Goal: Information Seeking & Learning: Learn about a topic

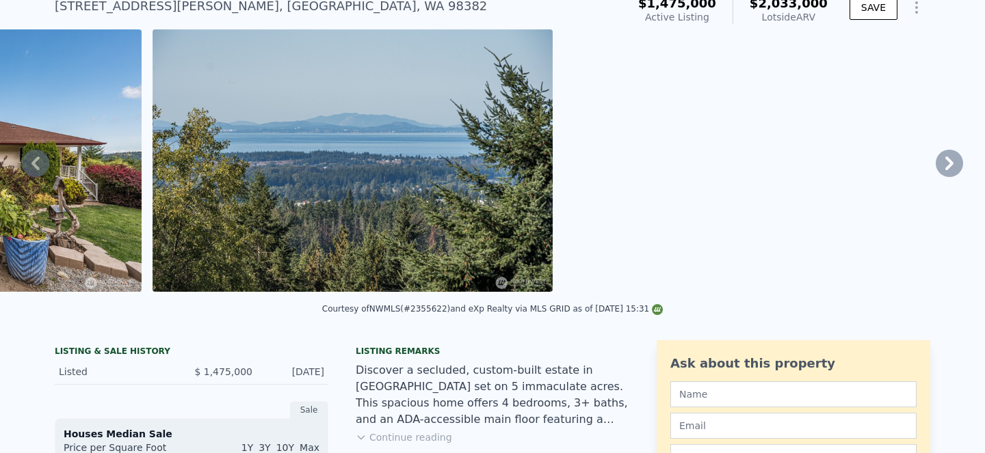
scroll to position [57, 0]
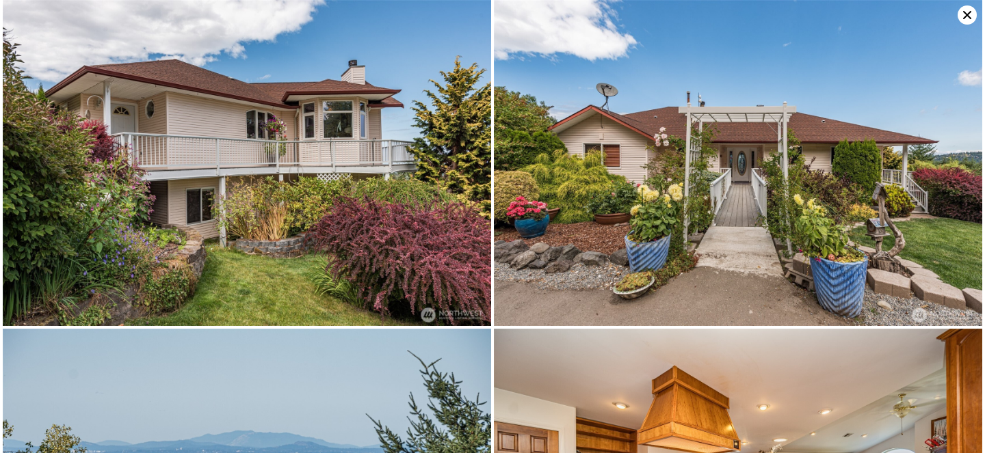
scroll to position [0, 0]
click at [963, 21] on icon at bounding box center [966, 14] width 19 height 19
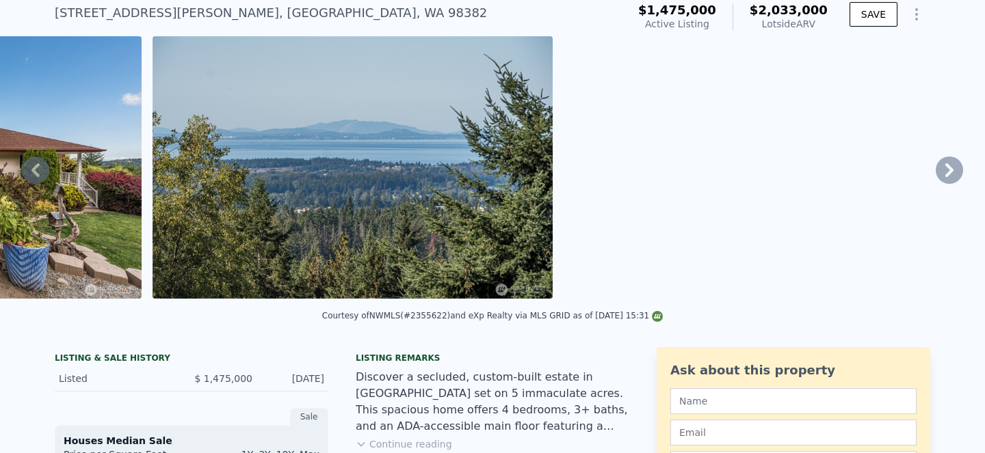
scroll to position [44, 0]
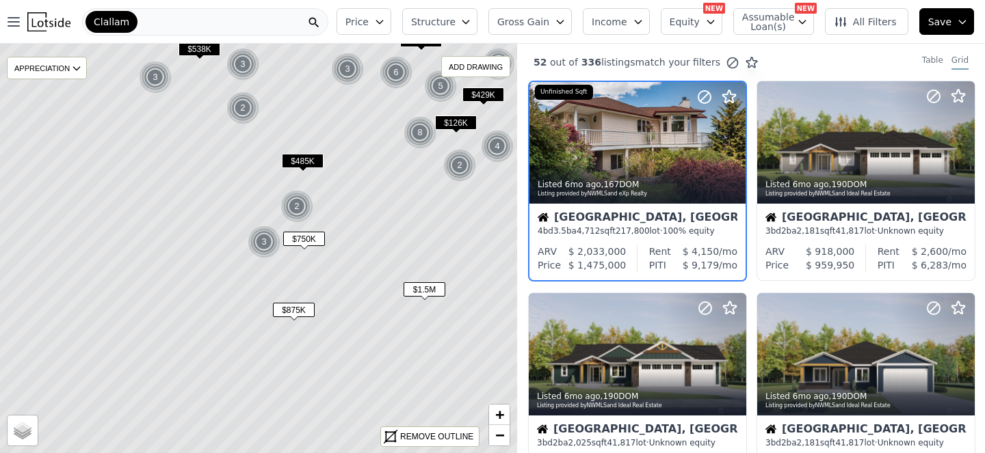
scroll to position [0, 14]
click at [297, 217] on div "2" at bounding box center [296, 206] width 33 height 33
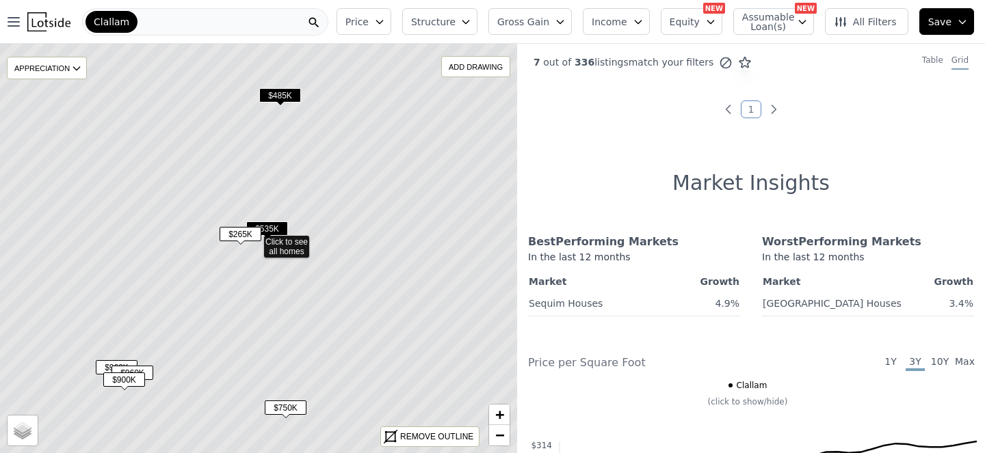
click at [274, 236] on span "$535K" at bounding box center [267, 229] width 42 height 14
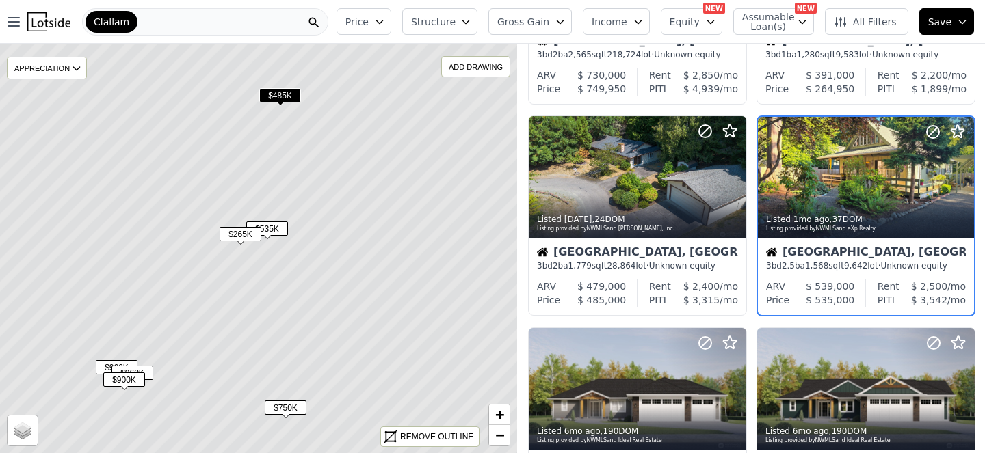
scroll to position [209, 42]
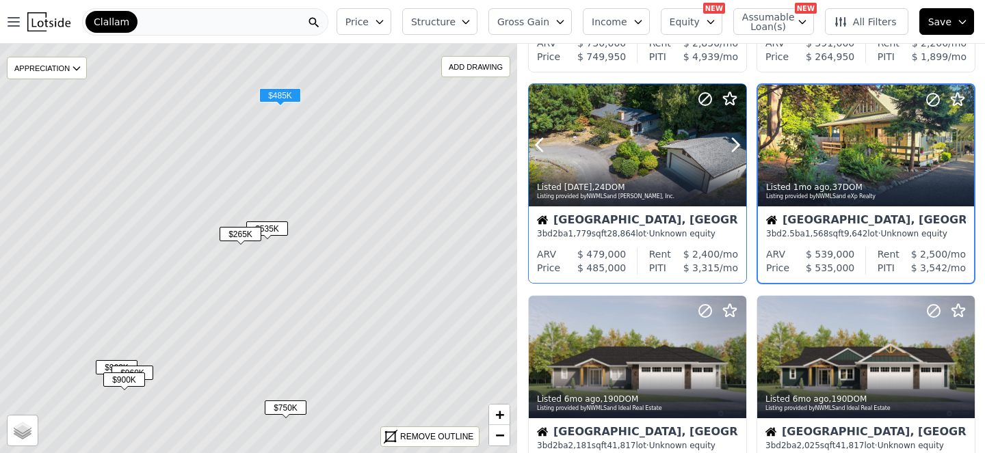
click at [591, 207] on div at bounding box center [637, 145] width 217 height 122
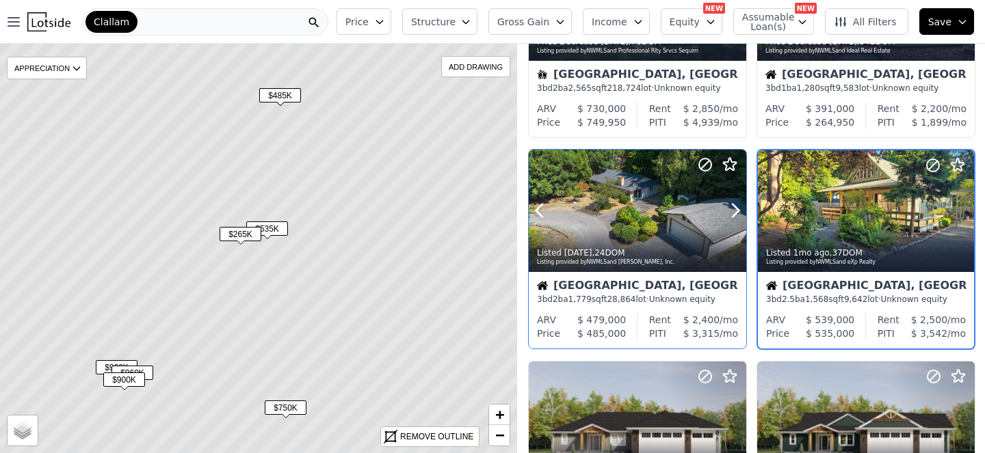
scroll to position [0, 42]
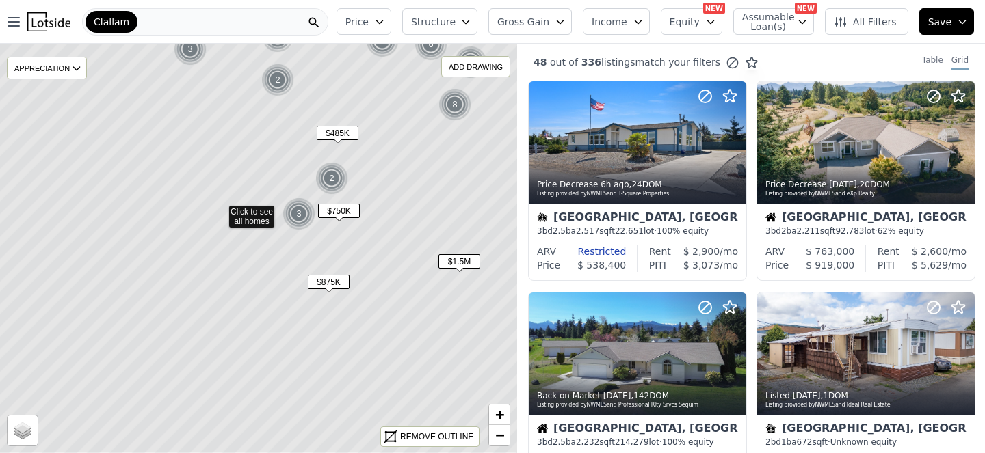
drag, startPoint x: 449, startPoint y: 306, endPoint x: 414, endPoint y: 276, distance: 46.1
click at [414, 276] on icon at bounding box center [219, 213] width 613 height 481
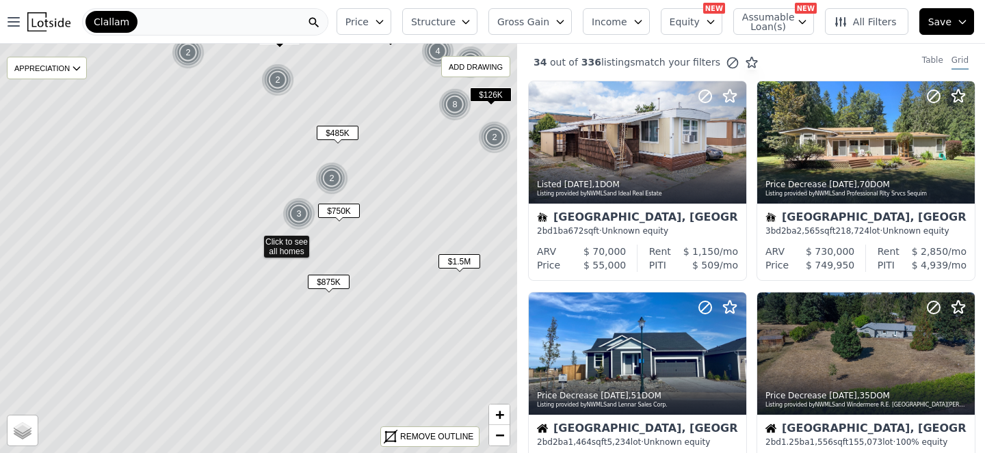
click at [338, 289] on span "$875K" at bounding box center [329, 282] width 42 height 14
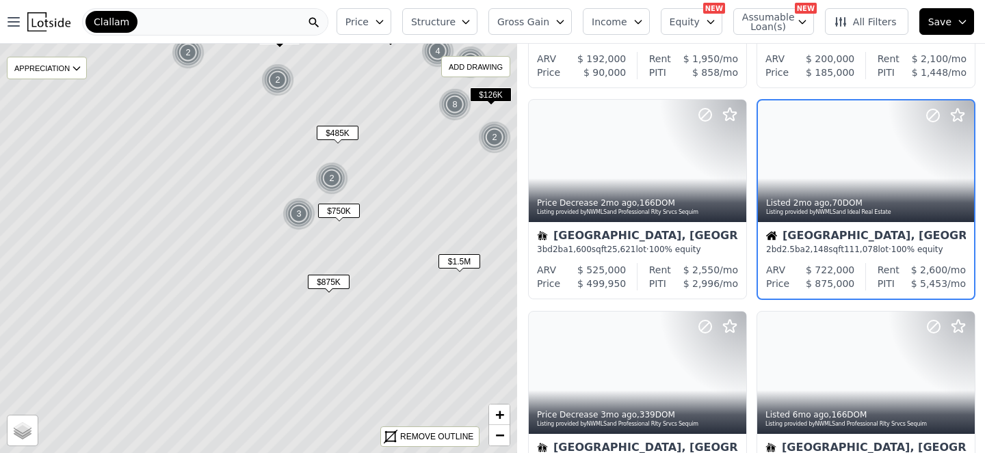
scroll to position [209, 42]
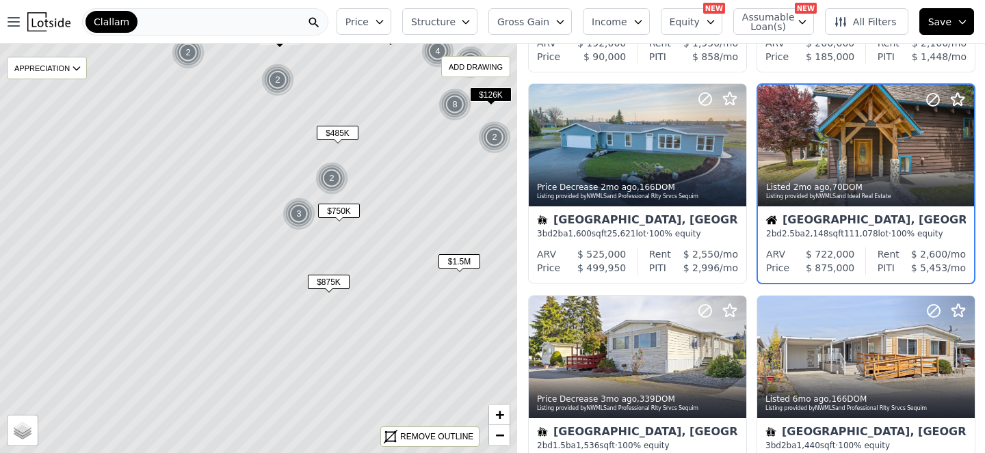
click at [454, 269] on span "$1.5M" at bounding box center [459, 261] width 42 height 14
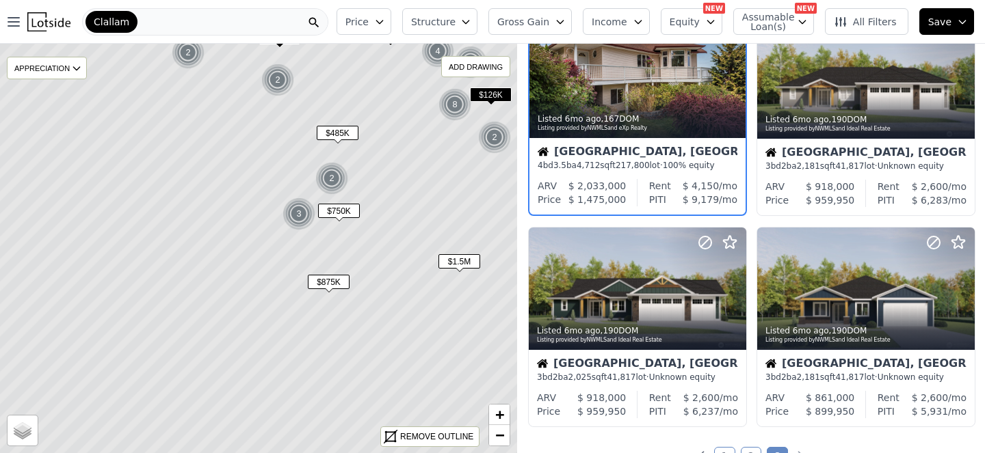
scroll to position [736, 14]
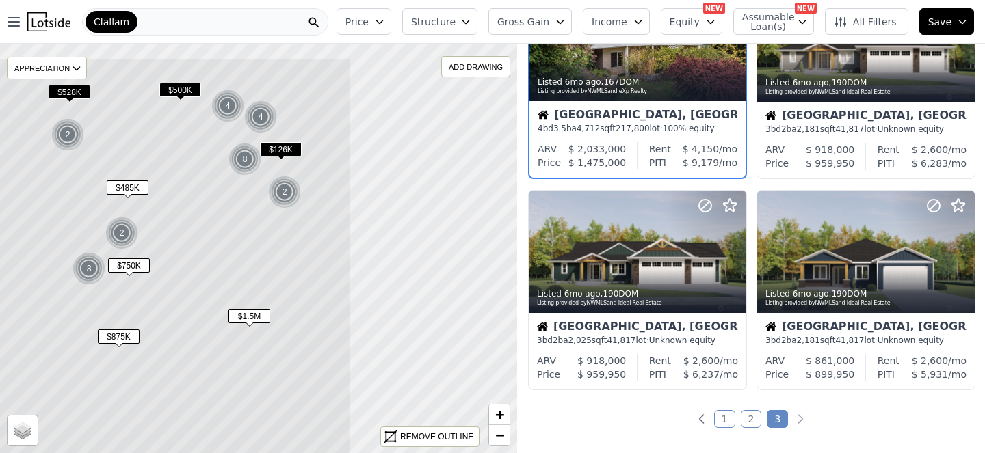
drag, startPoint x: 438, startPoint y: 302, endPoint x: 228, endPoint y: 356, distance: 216.9
click at [228, 356] on icon at bounding box center [44, 297] width 613 height 481
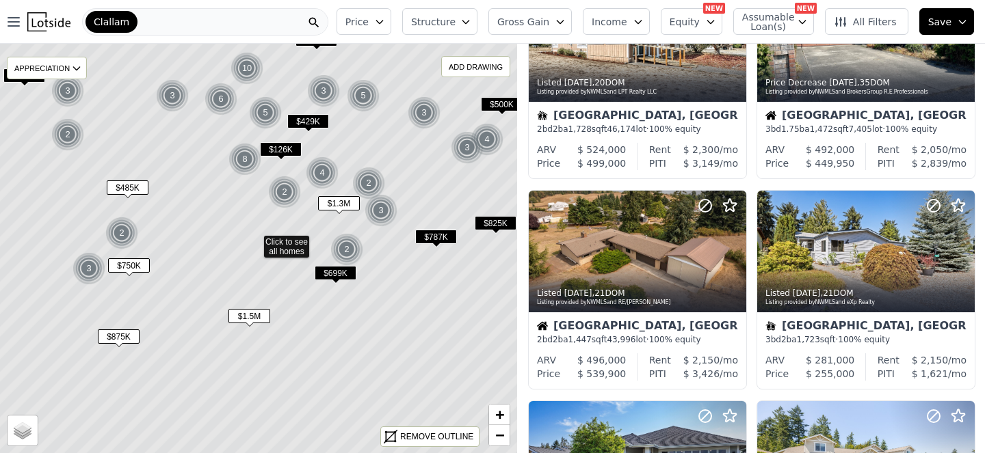
click at [349, 252] on div "2" at bounding box center [346, 249] width 33 height 33
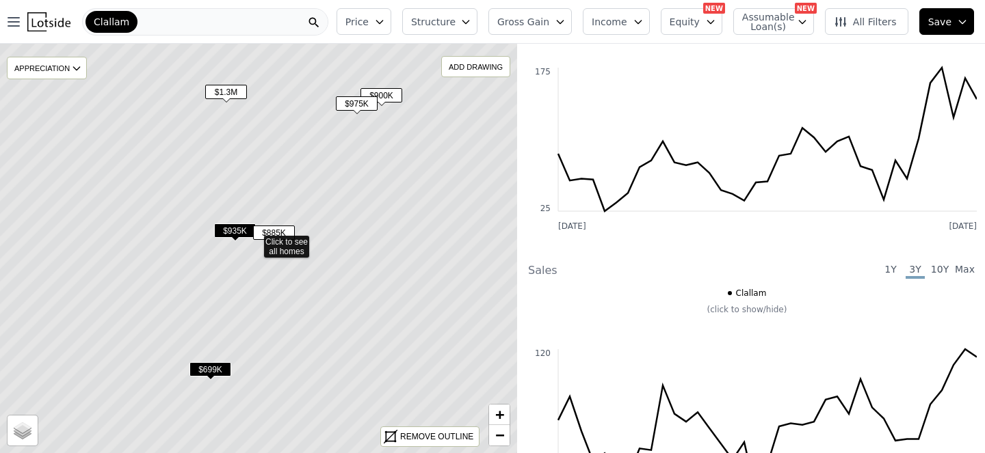
scroll to position [736, 0]
click at [211, 377] on span "$699K" at bounding box center [210, 369] width 42 height 14
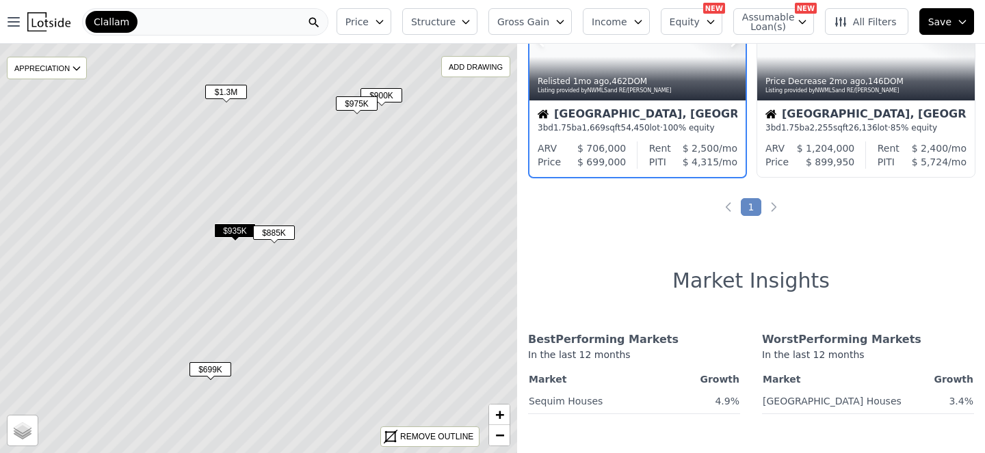
scroll to position [494, 0]
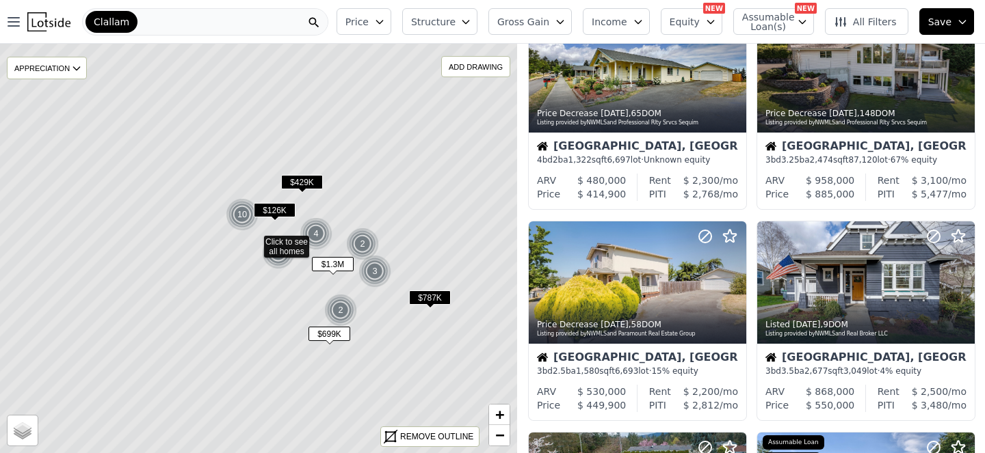
scroll to position [1549, 0]
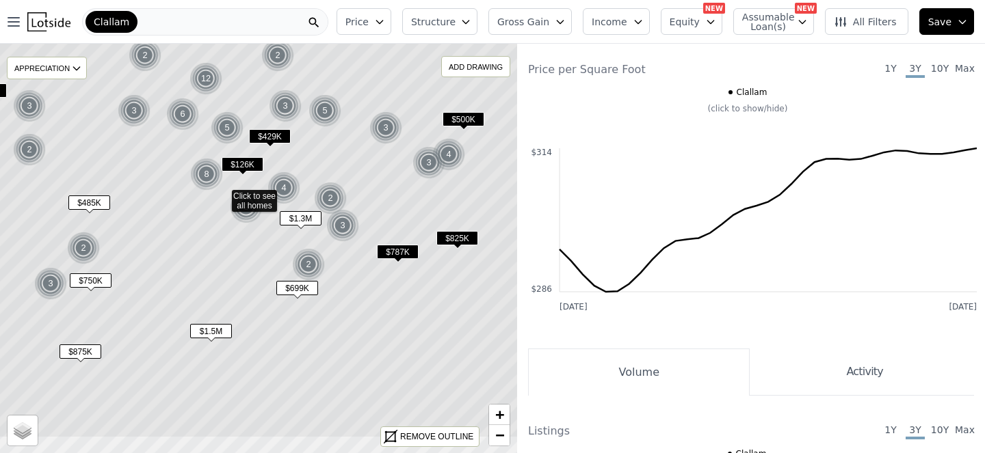
drag, startPoint x: 417, startPoint y: 358, endPoint x: 385, endPoint y: 312, distance: 56.0
click at [385, 312] on icon at bounding box center [222, 197] width 613 height 481
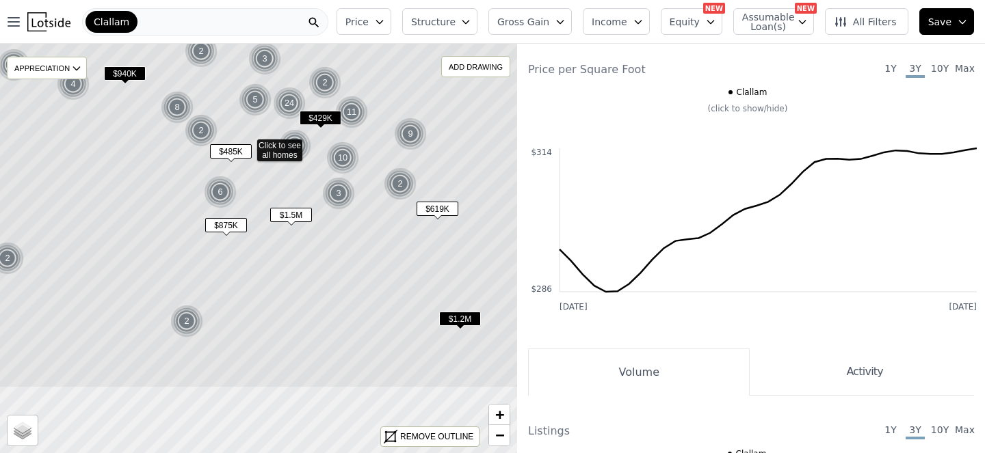
drag, startPoint x: 385, startPoint y: 312, endPoint x: 377, endPoint y: 217, distance: 95.3
click at [377, 217] on icon at bounding box center [247, 147] width 613 height 481
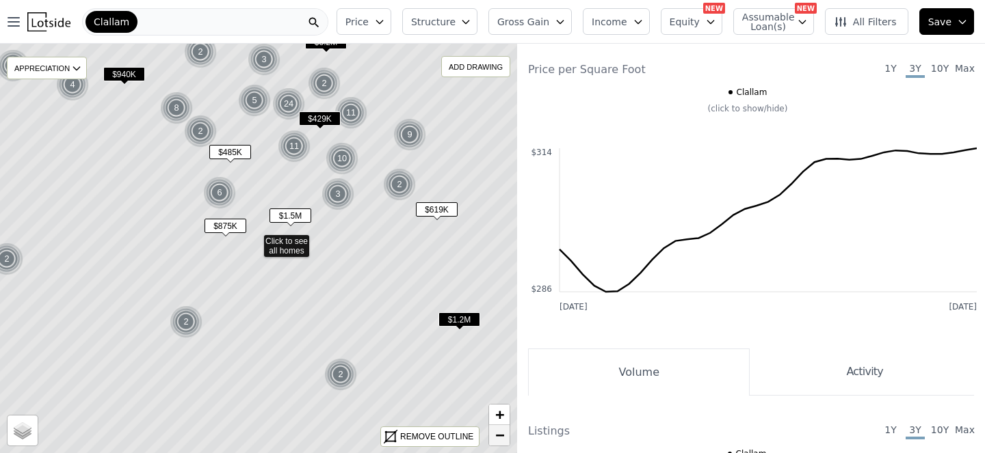
click at [495, 433] on span "−" at bounding box center [499, 435] width 9 height 17
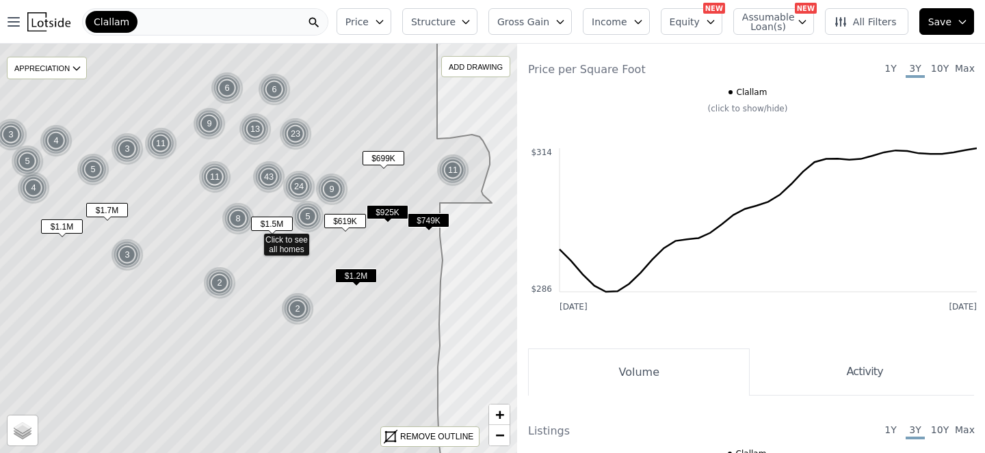
click at [394, 219] on span "$925K" at bounding box center [388, 212] width 42 height 14
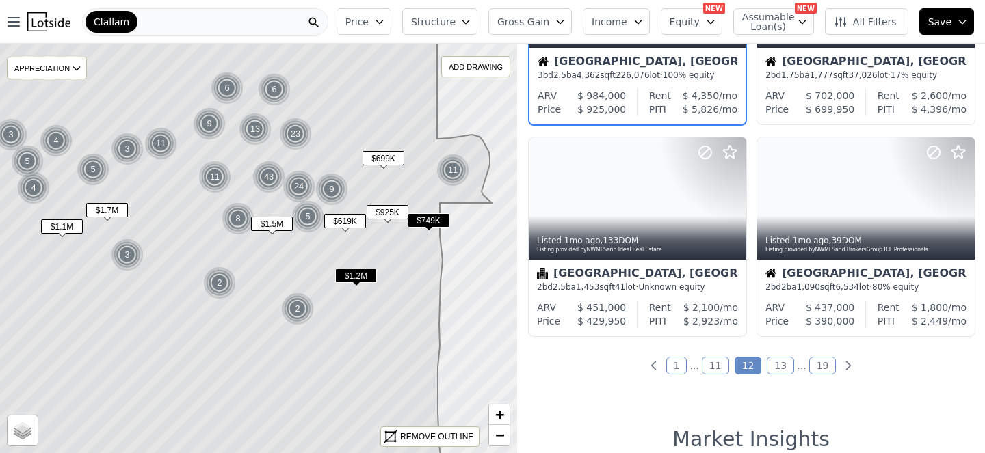
scroll to position [1000, 0]
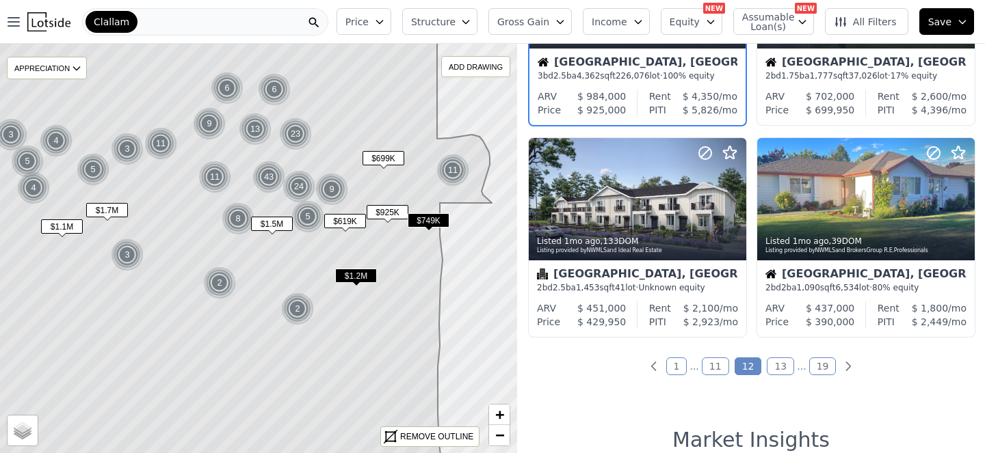
click at [434, 228] on span "$749K" at bounding box center [429, 220] width 42 height 14
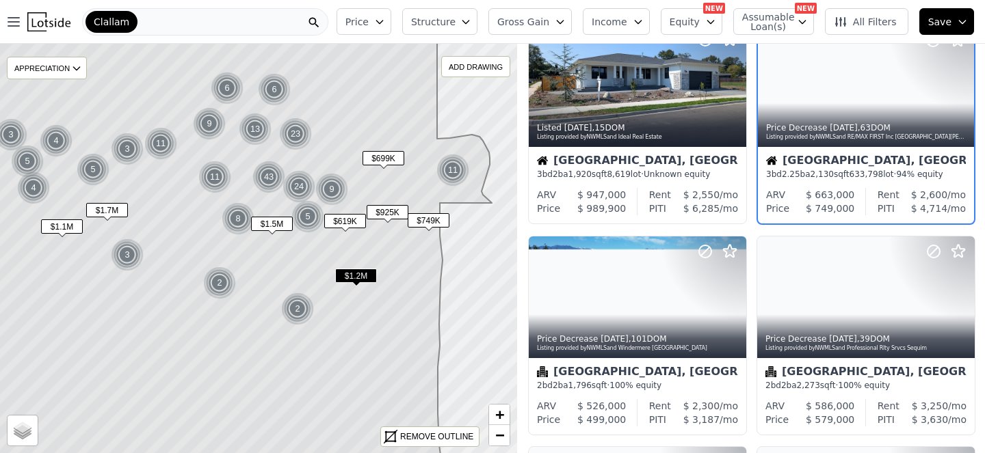
scroll to position [472, 42]
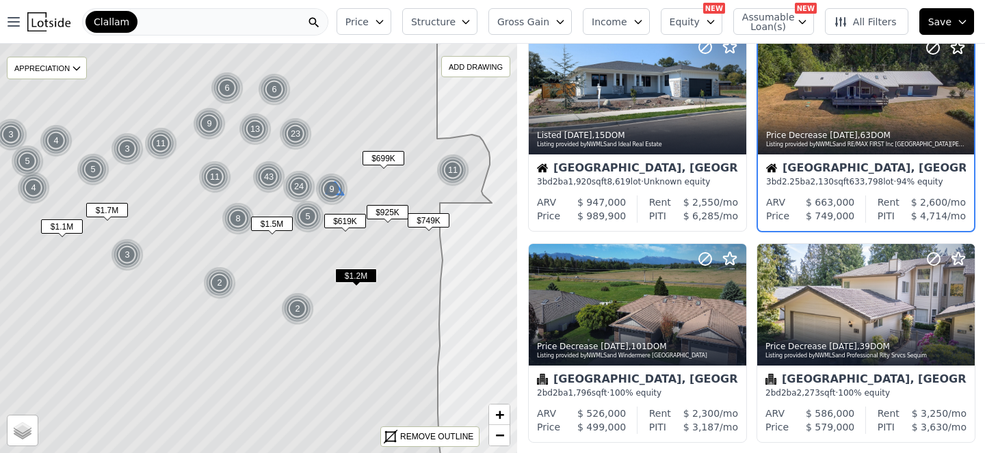
click at [334, 204] on div "9" at bounding box center [331, 189] width 33 height 33
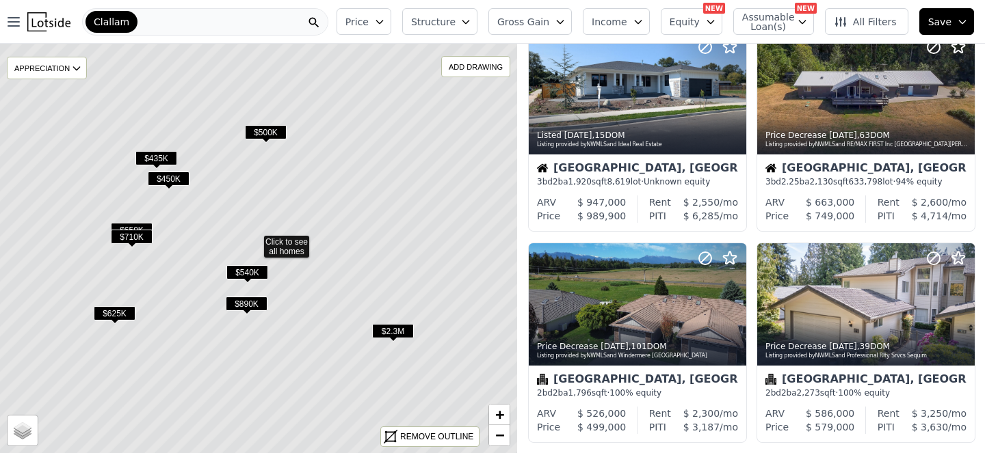
scroll to position [472, 0]
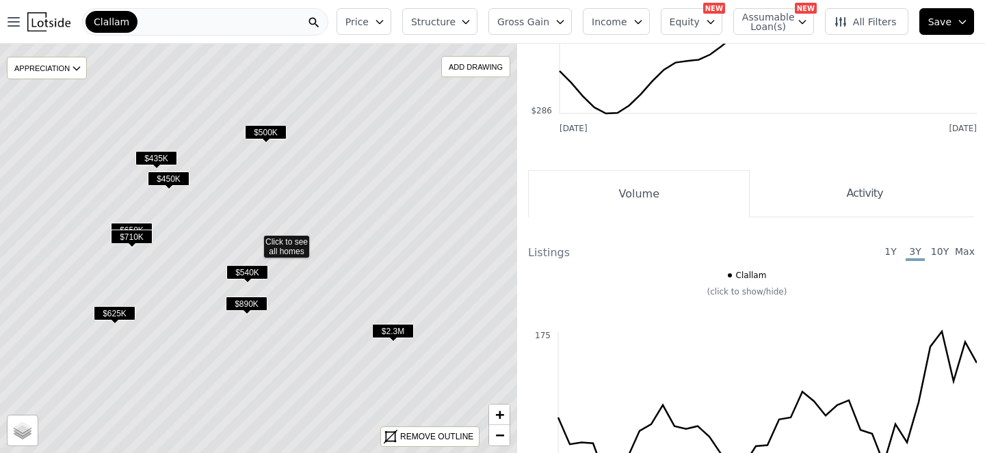
click at [391, 338] on span "$2.3M" at bounding box center [393, 331] width 42 height 14
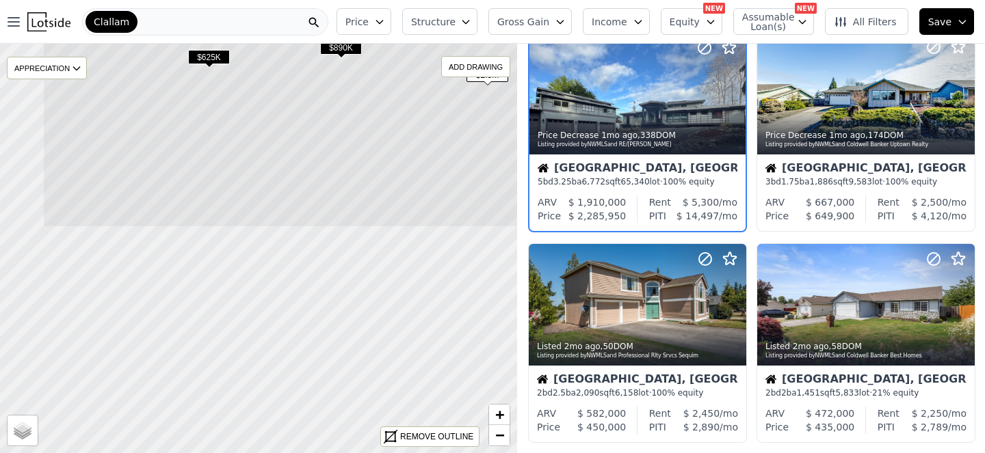
drag, startPoint x: 284, startPoint y: 373, endPoint x: 379, endPoint y: 117, distance: 273.2
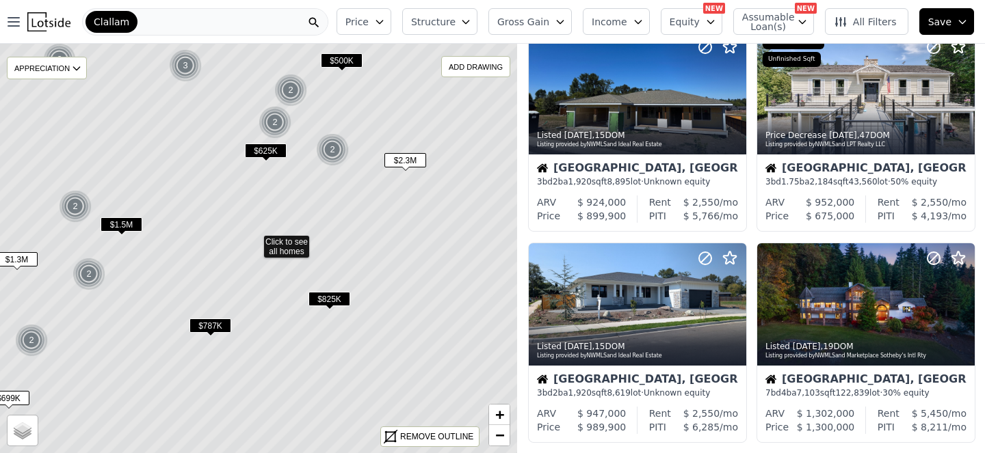
click at [215, 333] on span "$787K" at bounding box center [210, 326] width 42 height 14
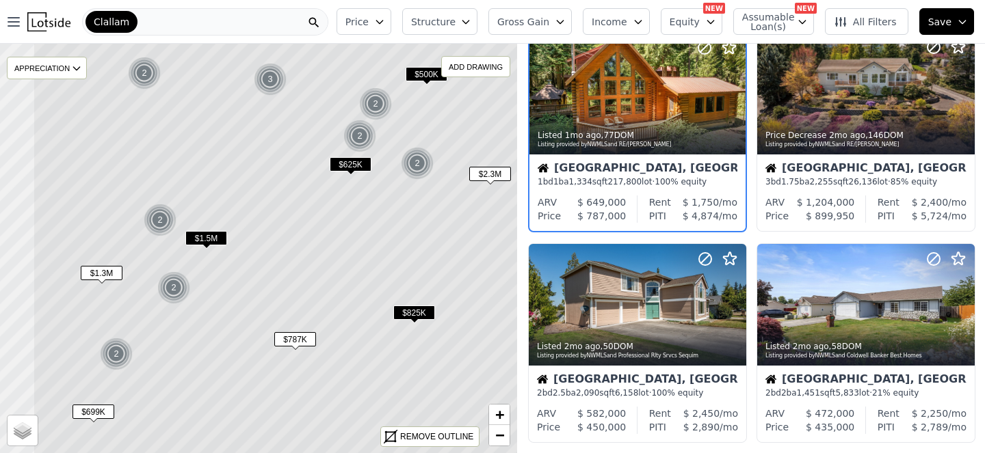
drag, startPoint x: 266, startPoint y: 273, endPoint x: 351, endPoint y: 287, distance: 85.9
click at [351, 287] on icon at bounding box center [339, 256] width 613 height 481
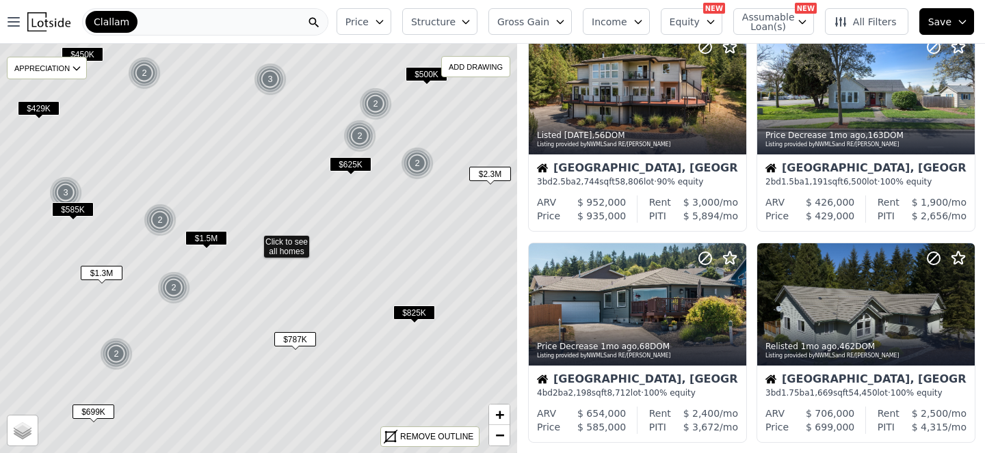
click at [298, 257] on icon at bounding box center [254, 243] width 613 height 481
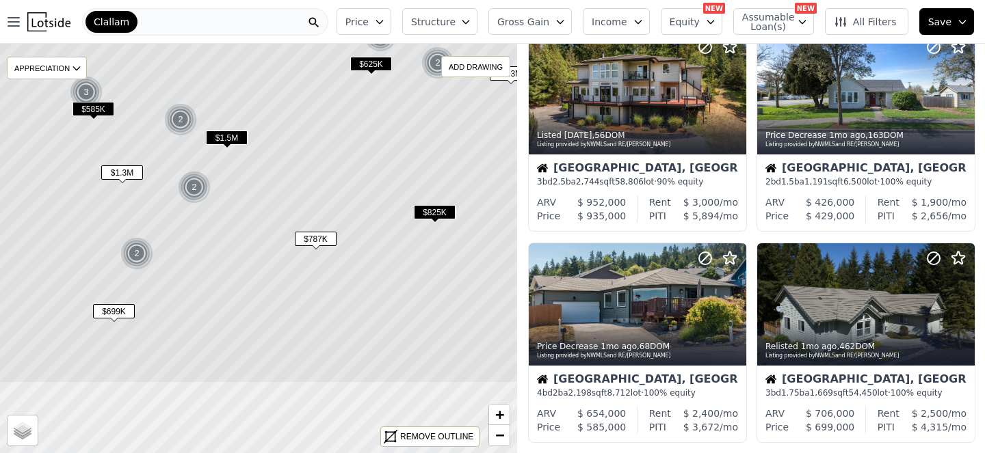
drag, startPoint x: 352, startPoint y: 364, endPoint x: 373, endPoint y: 265, distance: 101.2
click at [373, 265] on icon at bounding box center [275, 142] width 613 height 481
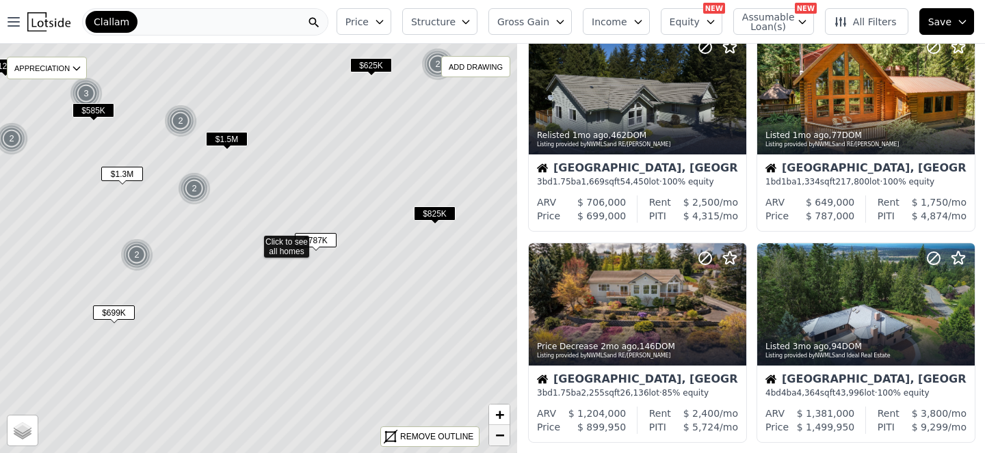
click at [495, 436] on span "−" at bounding box center [499, 435] width 9 height 17
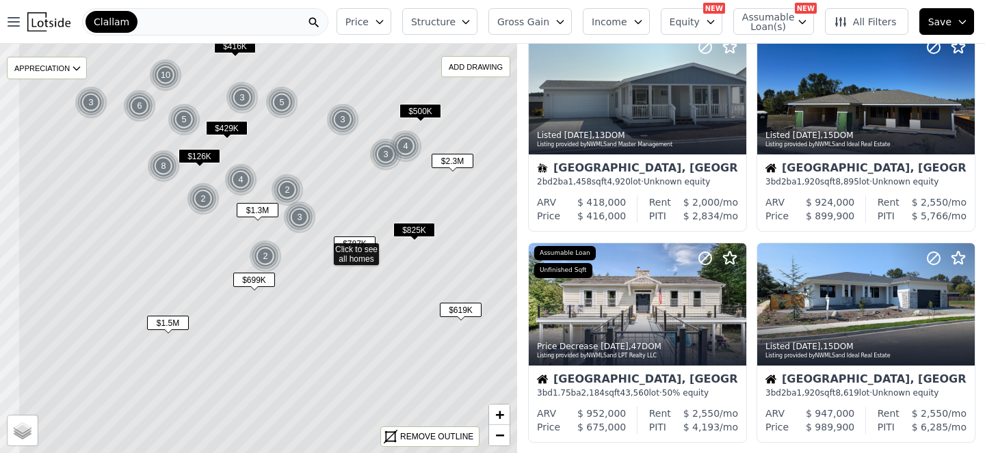
drag, startPoint x: 257, startPoint y: 159, endPoint x: 327, endPoint y: 166, distance: 70.1
click at [327, 166] on icon at bounding box center [324, 250] width 613 height 481
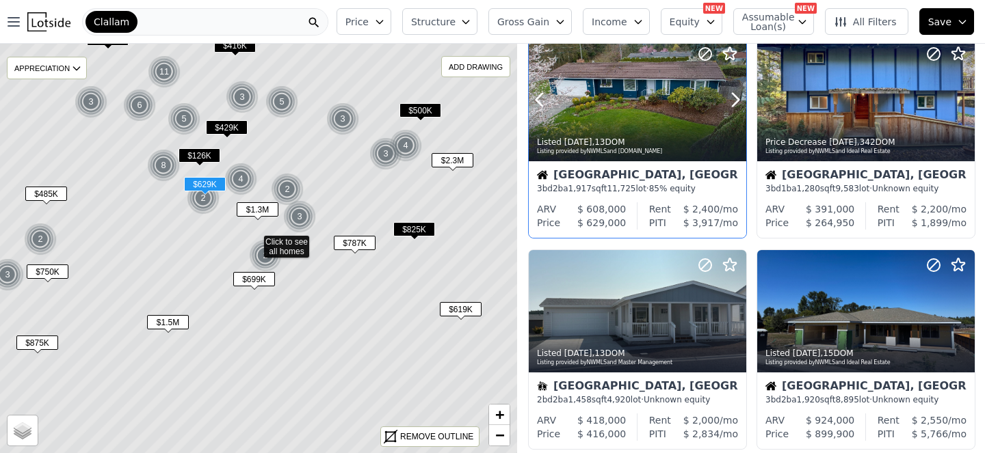
scroll to position [465, 2]
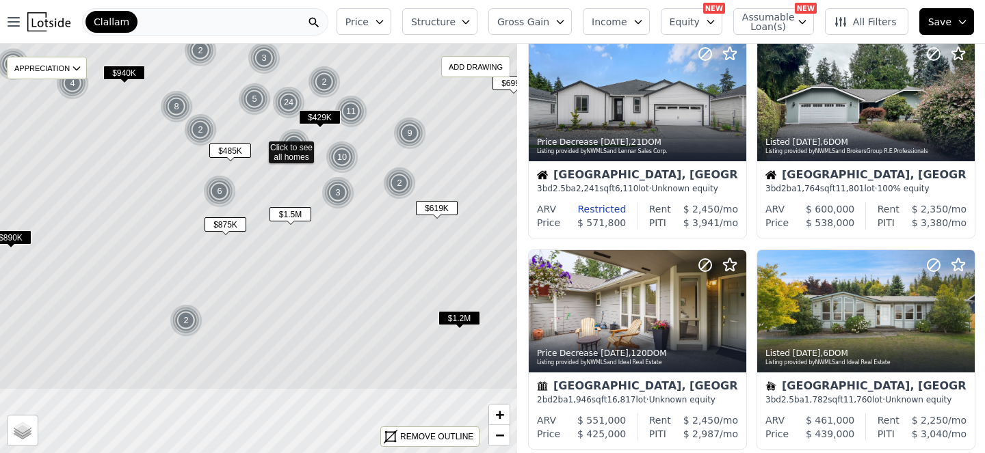
drag, startPoint x: 377, startPoint y: 362, endPoint x: 382, endPoint y: 269, distance: 93.1
click at [382, 269] on icon at bounding box center [259, 149] width 613 height 481
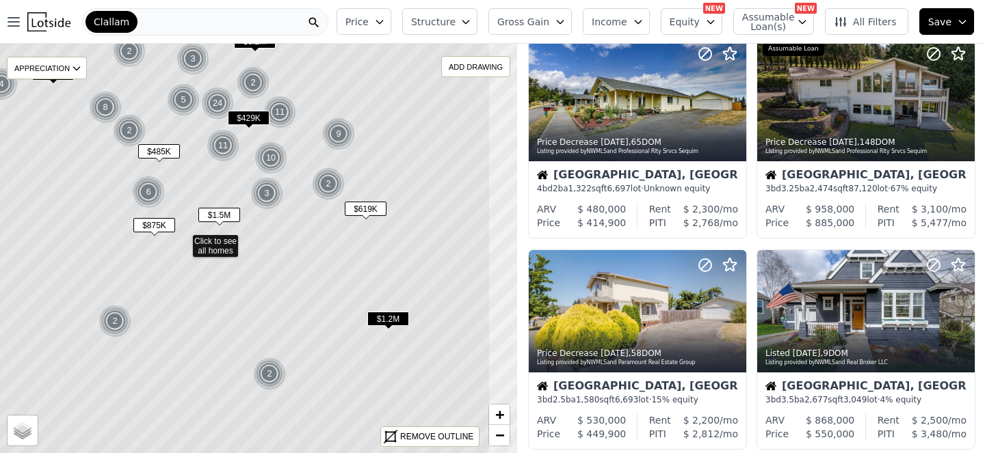
drag, startPoint x: 458, startPoint y: 269, endPoint x: 387, endPoint y: 269, distance: 71.1
click at [387, 269] on icon at bounding box center [183, 243] width 613 height 481
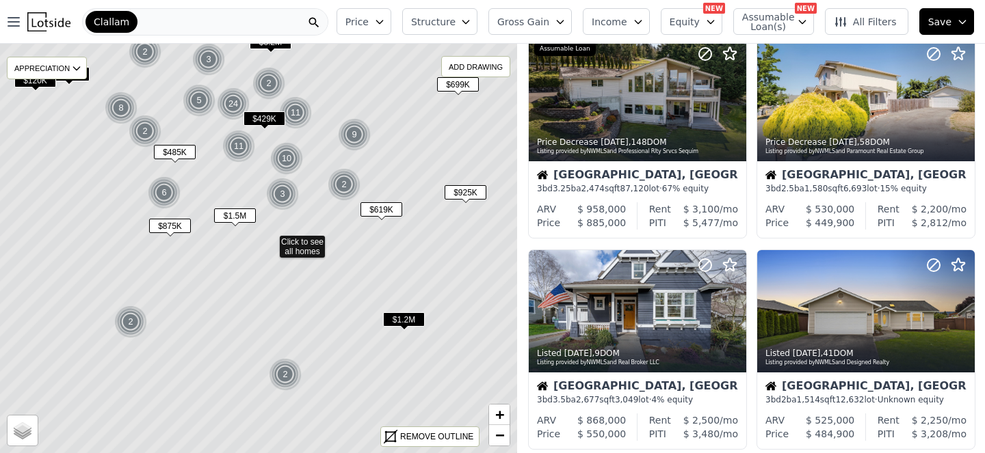
drag, startPoint x: 272, startPoint y: 306, endPoint x: 289, endPoint y: 306, distance: 16.4
click at [289, 306] on icon at bounding box center [270, 243] width 613 height 481
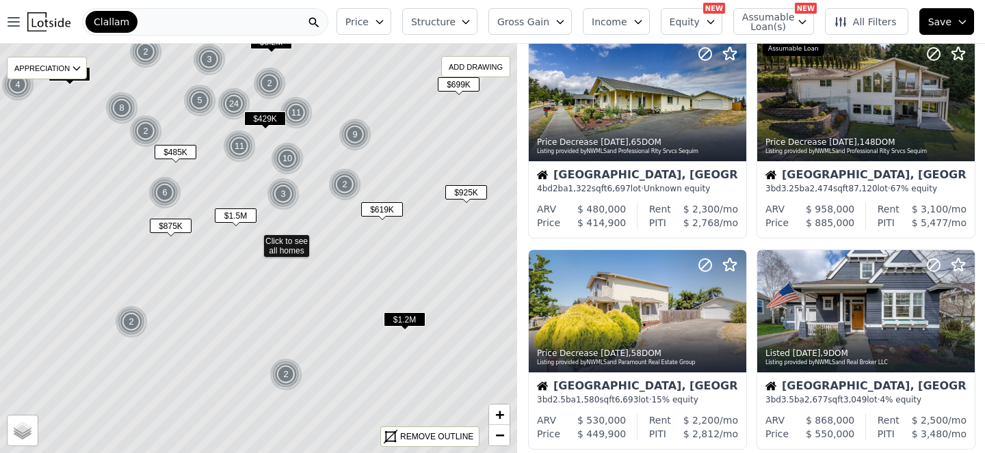
click at [285, 380] on div "2" at bounding box center [285, 374] width 33 height 33
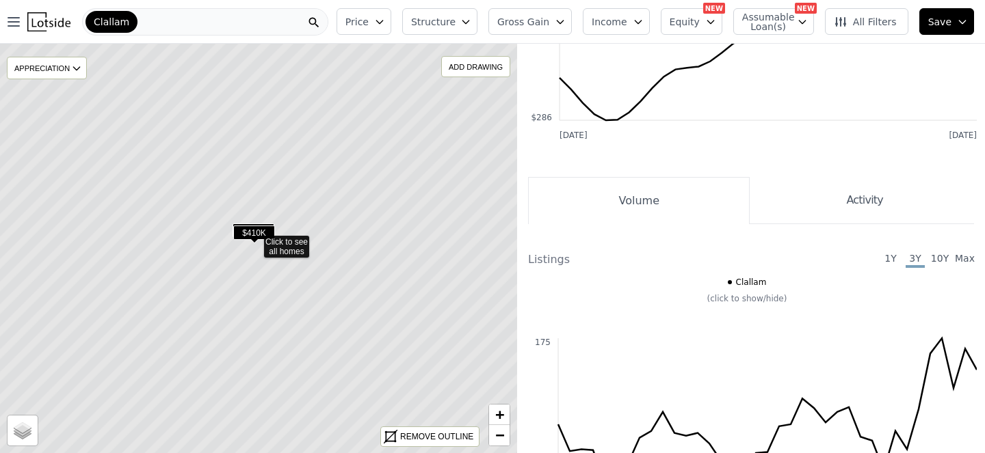
scroll to position [465, 0]
click at [257, 240] on span "$410K" at bounding box center [254, 233] width 42 height 14
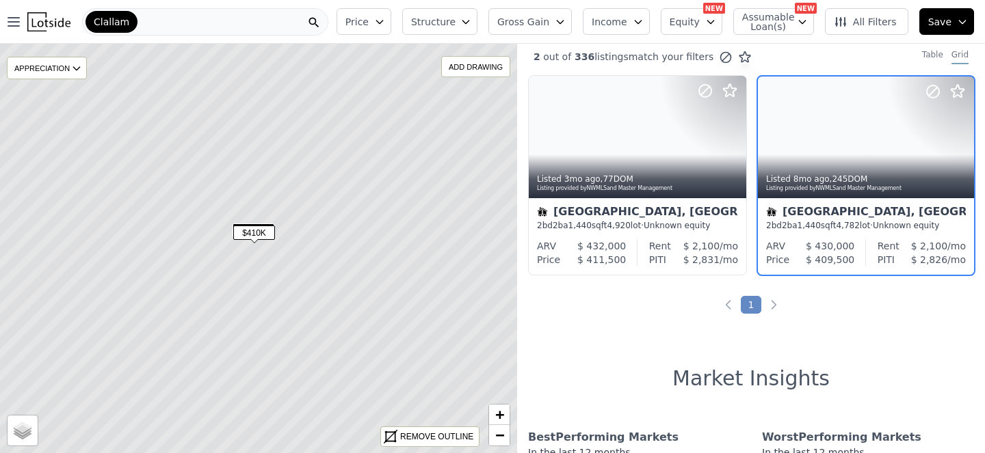
scroll to position [0, 42]
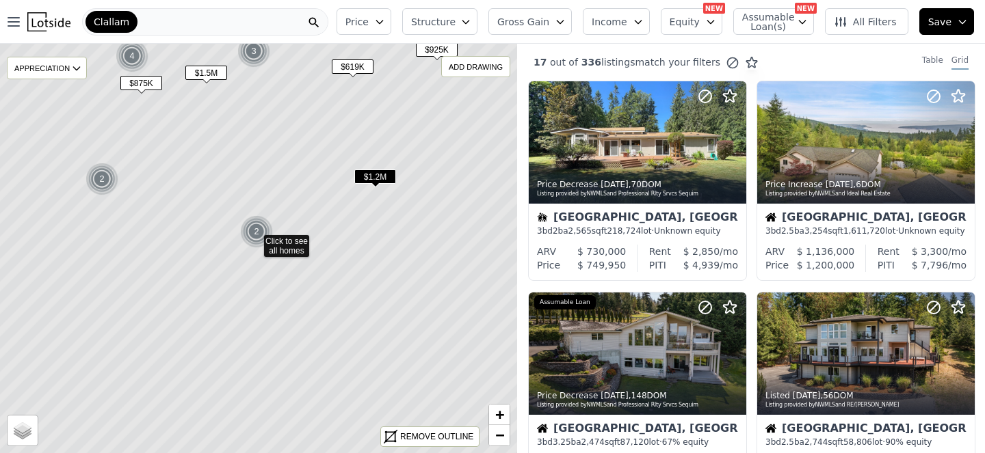
click at [373, 183] on span "$1.2M" at bounding box center [375, 177] width 42 height 14
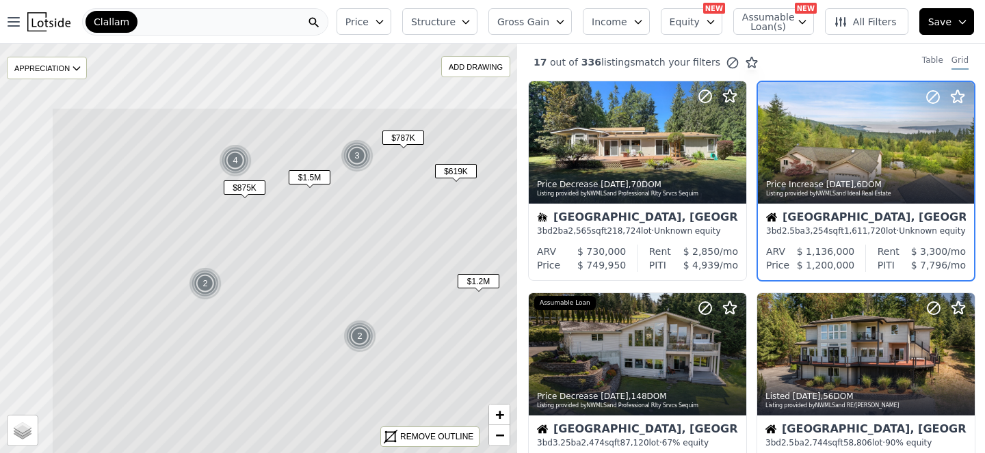
drag, startPoint x: 160, startPoint y: 194, endPoint x: 262, endPoint y: 297, distance: 145.1
click at [262, 297] on icon at bounding box center [357, 347] width 613 height 481
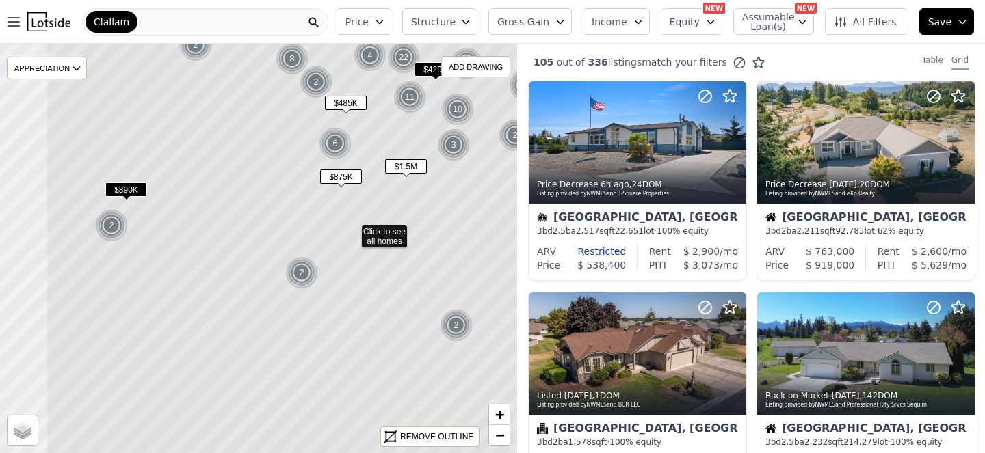
drag, startPoint x: 148, startPoint y: 297, endPoint x: 246, endPoint y: 287, distance: 99.1
click at [246, 287] on icon at bounding box center [352, 233] width 613 height 481
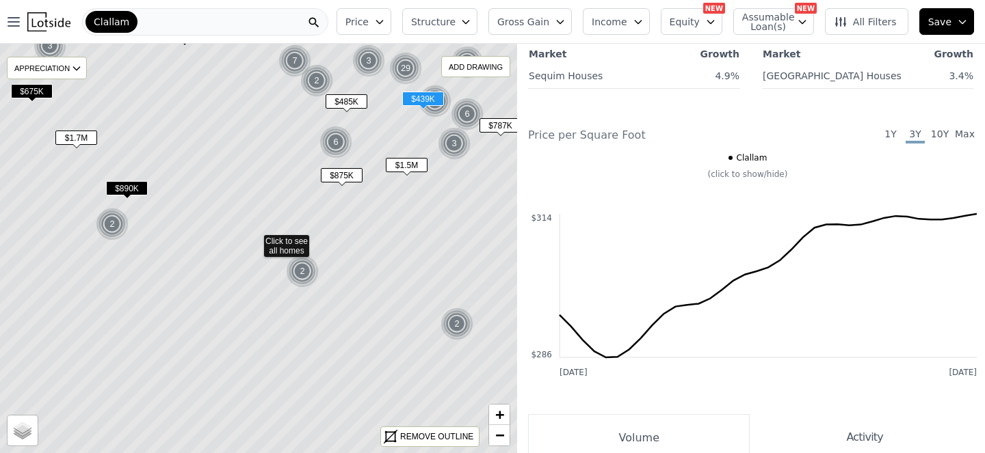
scroll to position [1485, 42]
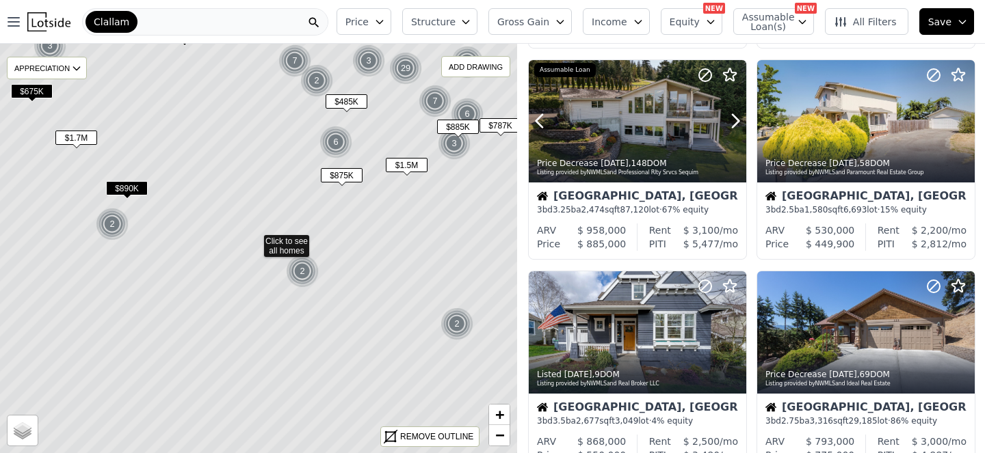
scroll to position [237, 42]
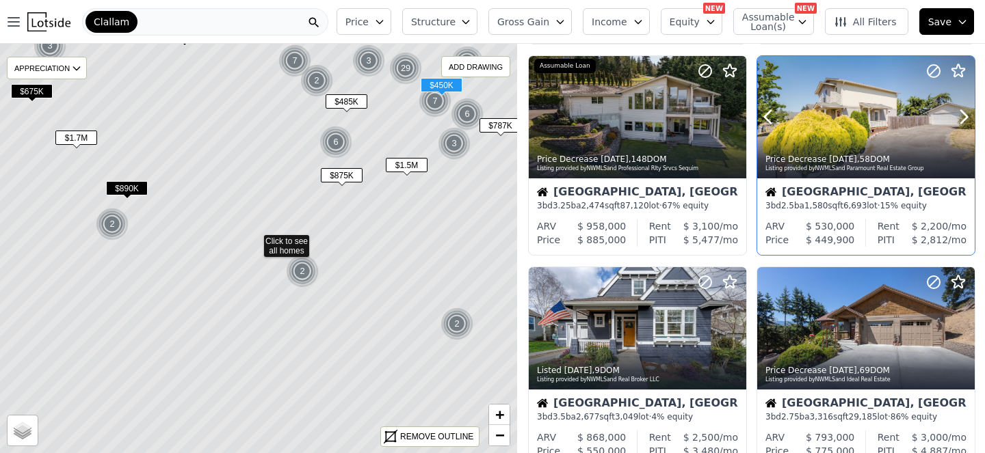
click at [849, 178] on div at bounding box center [865, 117] width 217 height 122
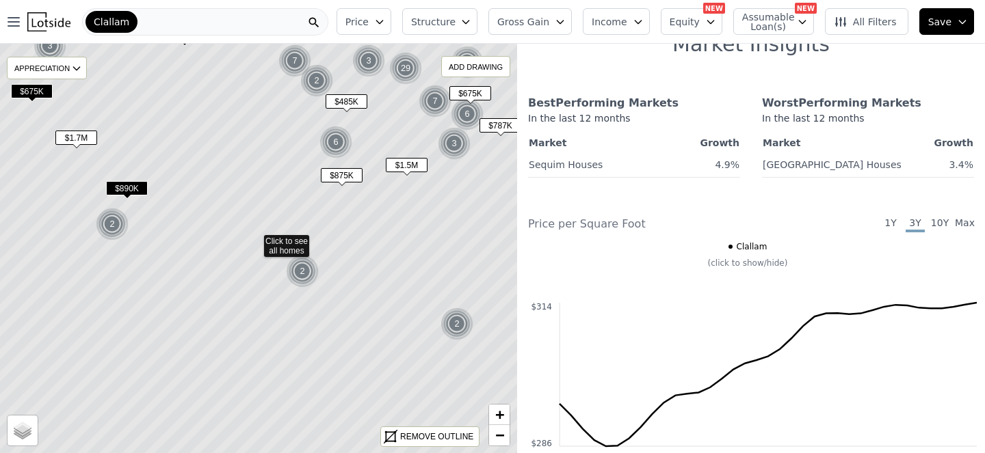
scroll to position [1406, 42]
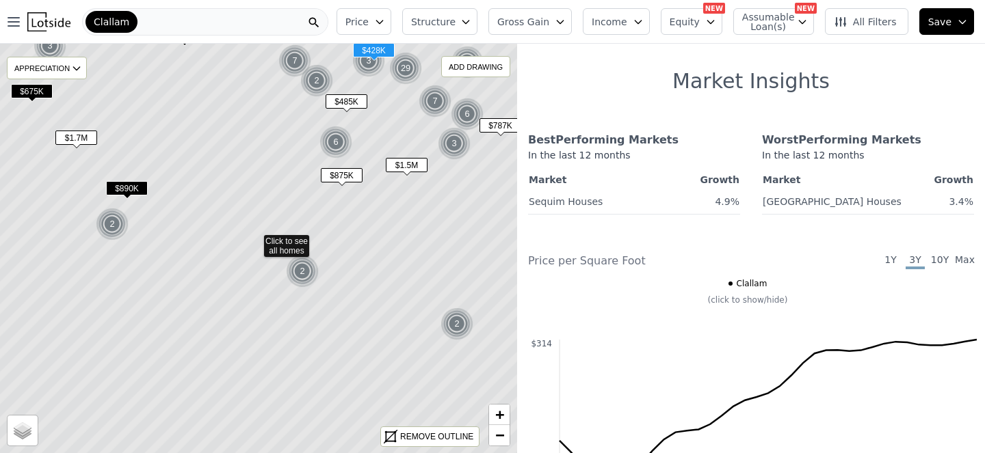
scroll to position [1395, 40]
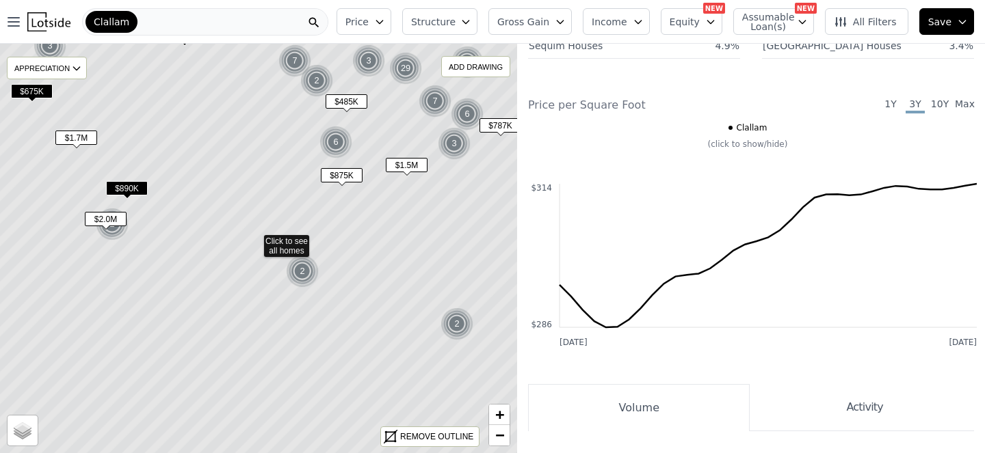
scroll to position [1519, 40]
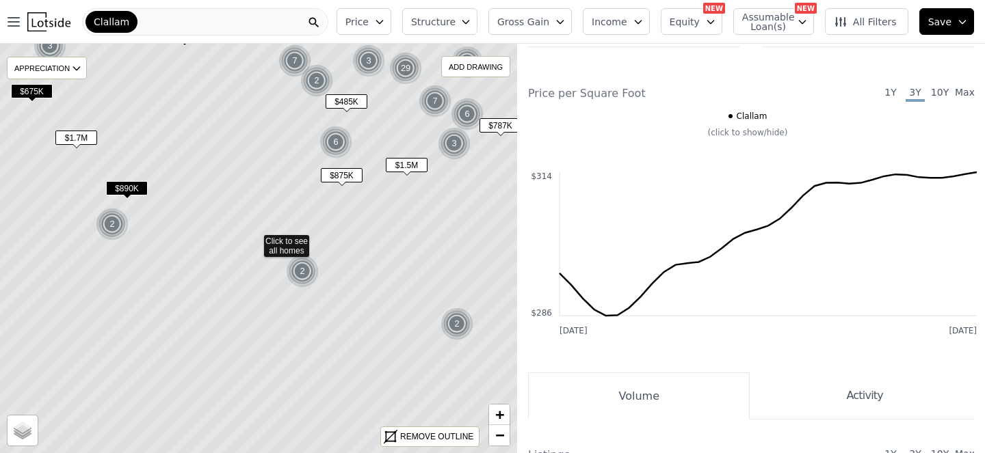
scroll to position [1521, 40]
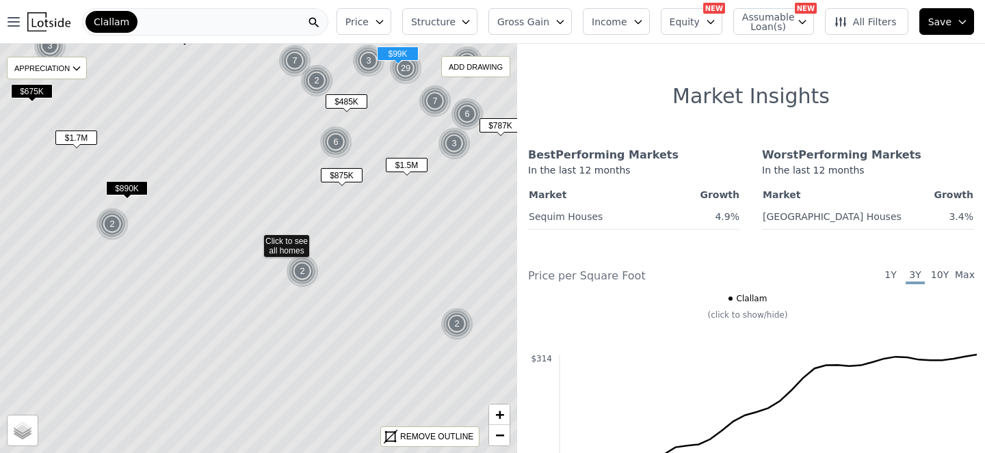
scroll to position [1344, 40]
click at [771, 30] on link "7" at bounding box center [781, 21] width 21 height 18
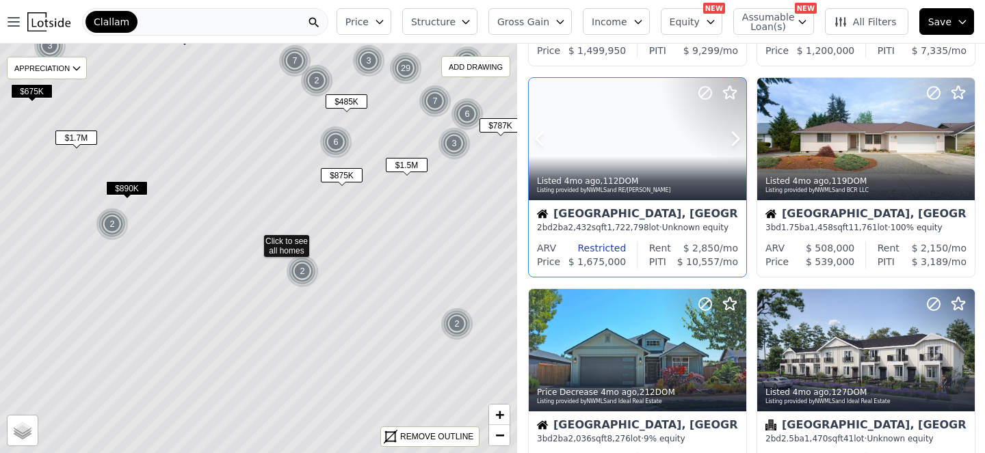
scroll to position [217, 5]
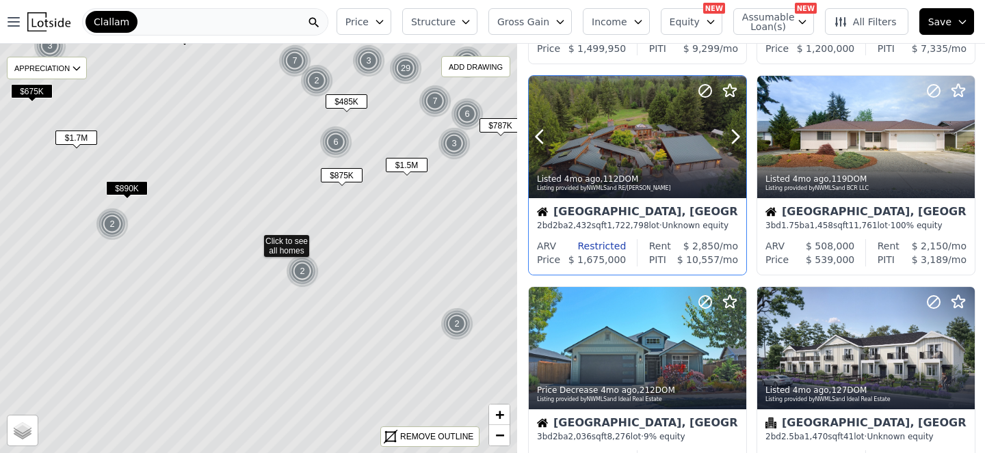
click at [630, 198] on div at bounding box center [637, 137] width 217 height 122
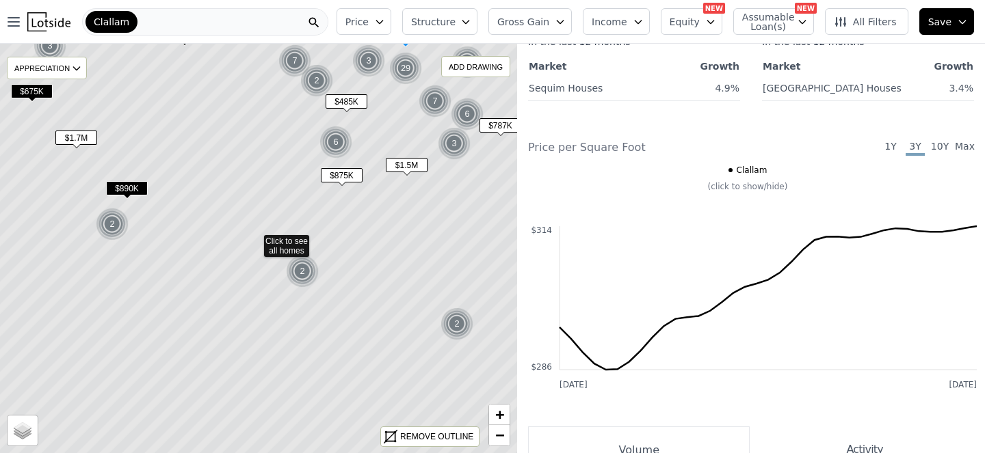
scroll to position [1474, 5]
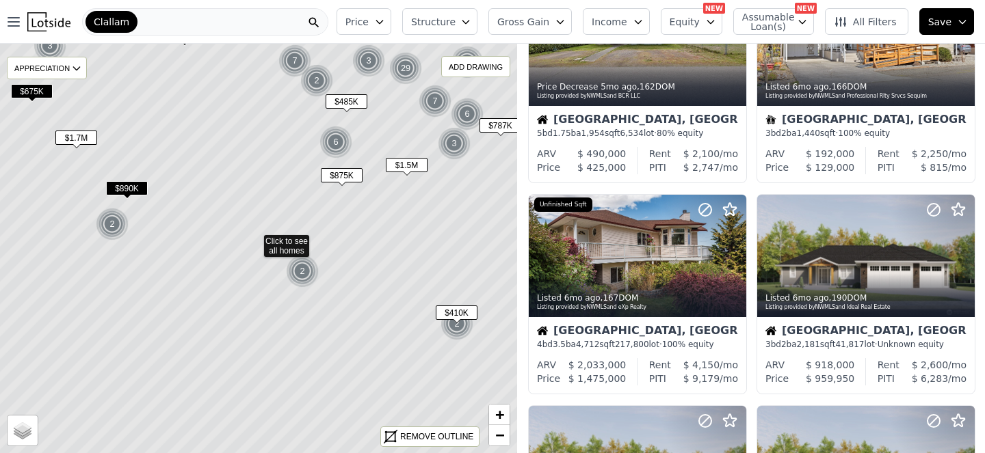
scroll to position [0, 5]
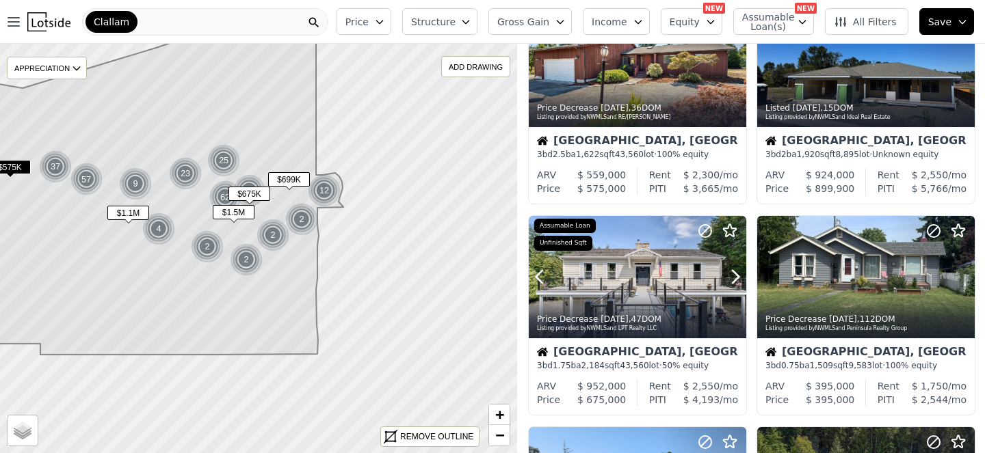
scroll to position [481, 5]
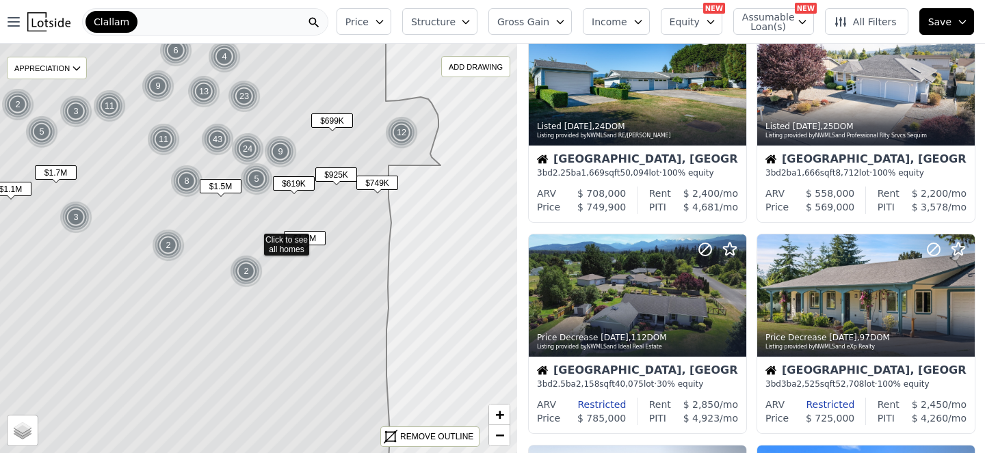
click at [320, 245] on span "$1.2M" at bounding box center [305, 238] width 42 height 14
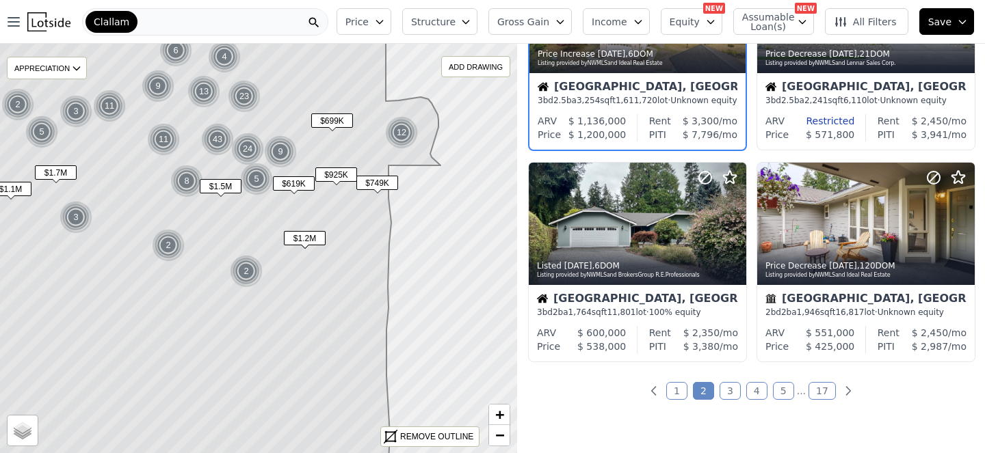
scroll to position [1000, 5]
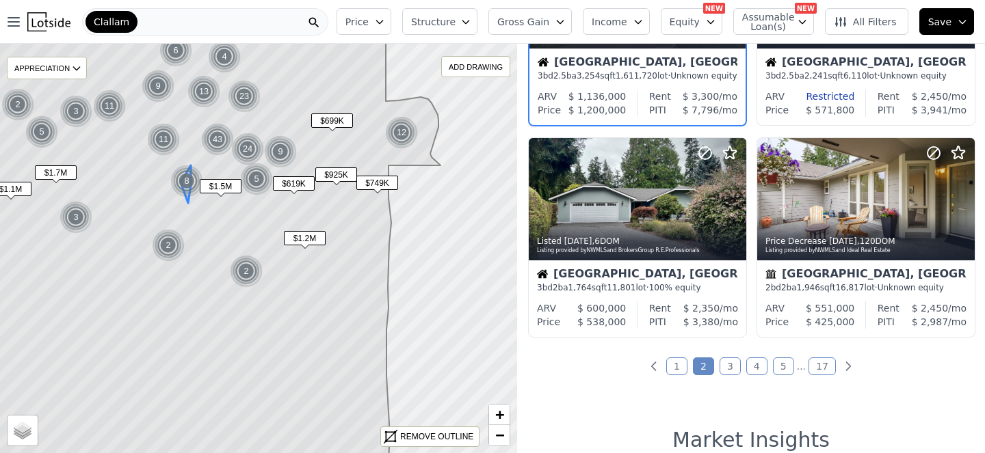
click at [188, 189] on div "8" at bounding box center [186, 181] width 33 height 33
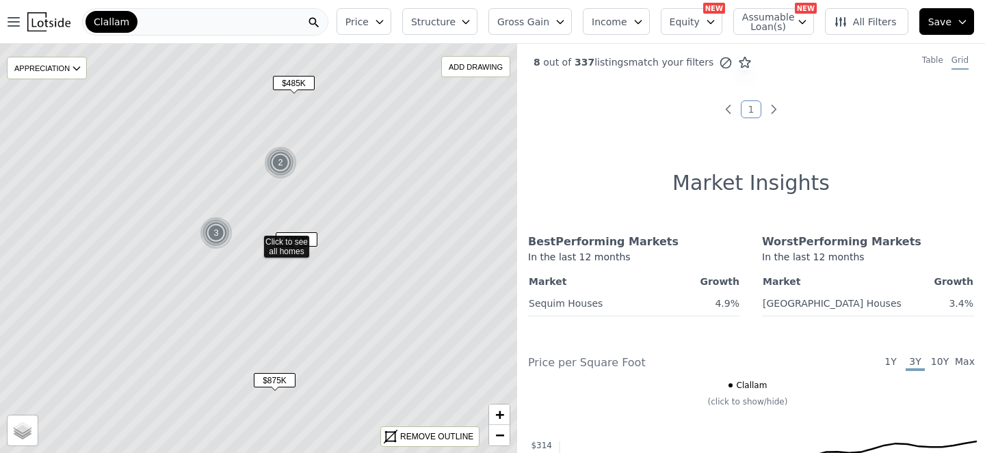
click at [282, 252] on div "$750K" at bounding box center [297, 242] width 42 height 20
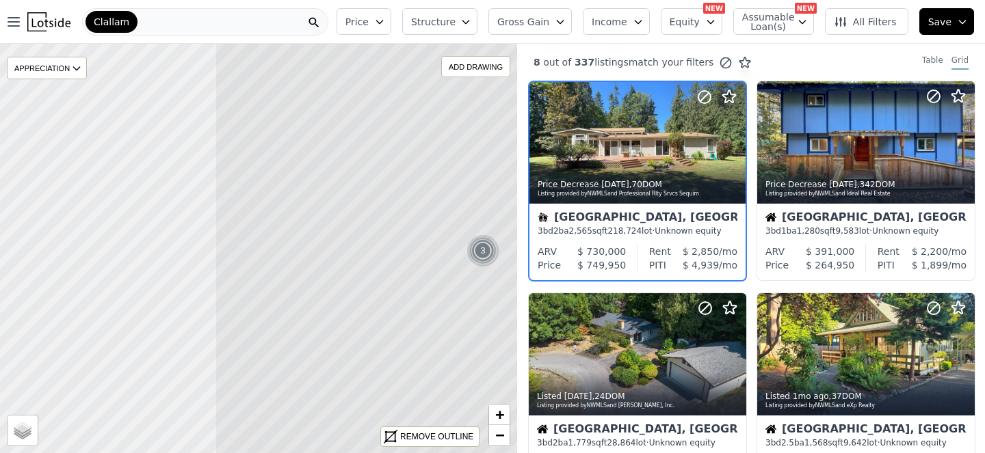
drag, startPoint x: 226, startPoint y: 276, endPoint x: 492, endPoint y: 294, distance: 267.3
click at [492, 294] on icon at bounding box center [521, 261] width 613 height 481
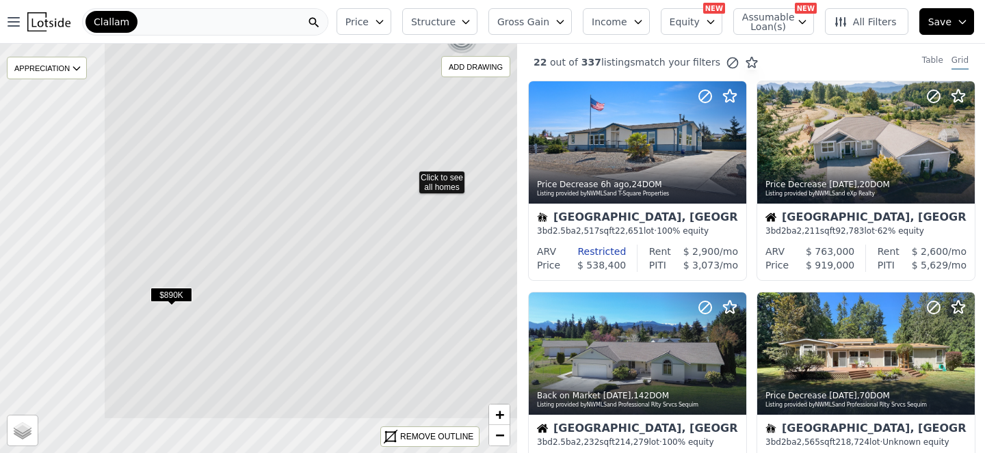
drag, startPoint x: 271, startPoint y: 215, endPoint x: 427, endPoint y: 151, distance: 168.0
click at [427, 151] on icon at bounding box center [409, 178] width 613 height 481
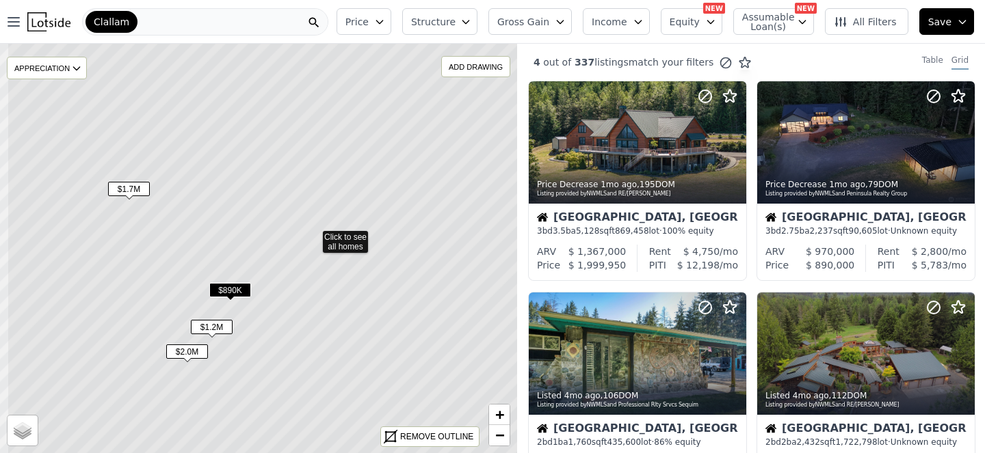
drag, startPoint x: 152, startPoint y: 273, endPoint x: 211, endPoint y: 268, distance: 59.0
click at [211, 268] on icon at bounding box center [313, 238] width 613 height 481
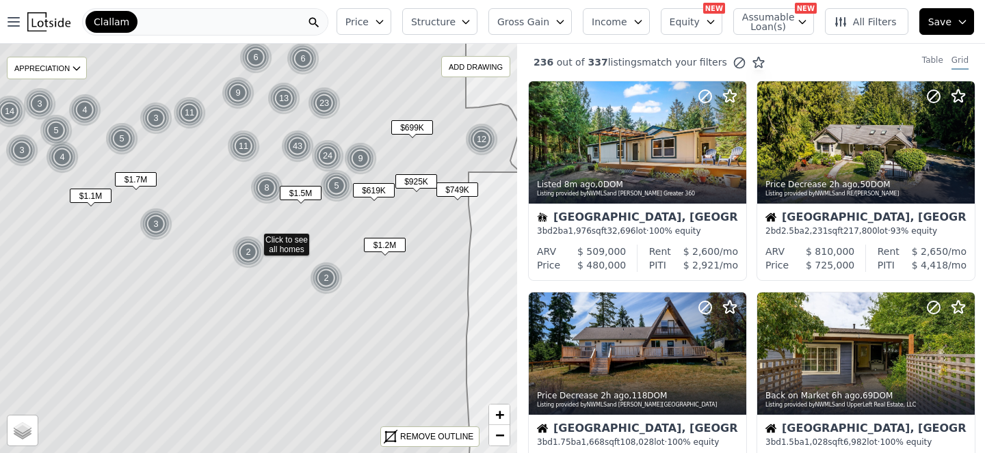
click at [387, 252] on span "$1.2M" at bounding box center [385, 245] width 42 height 14
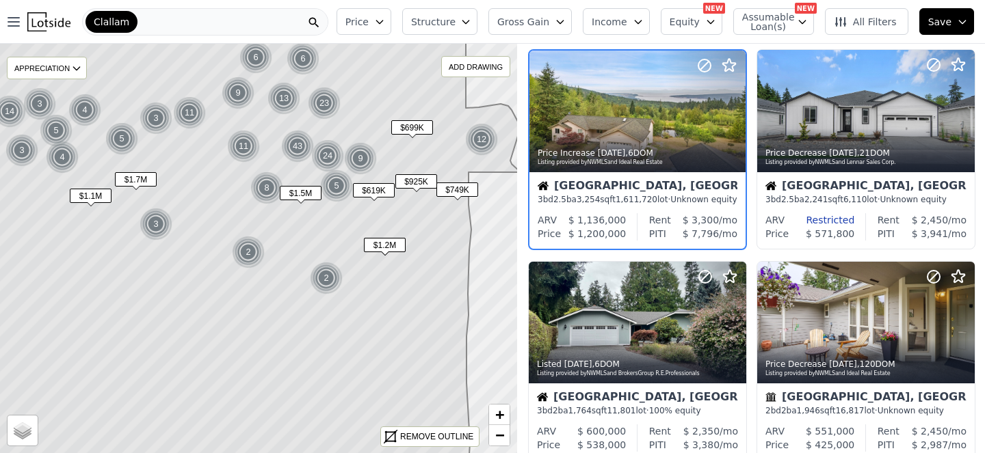
scroll to position [472, 0]
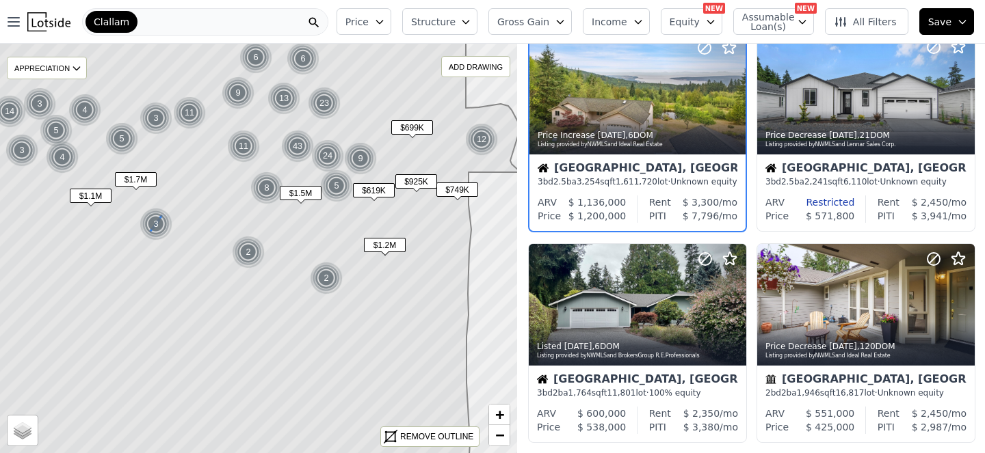
click at [150, 236] on img at bounding box center [156, 224] width 34 height 33
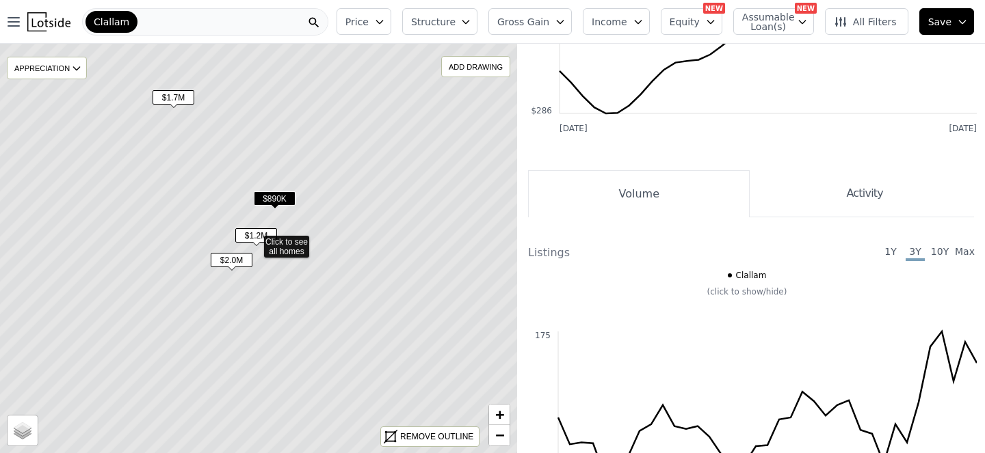
click at [230, 267] on span "$2.0M" at bounding box center [232, 260] width 42 height 14
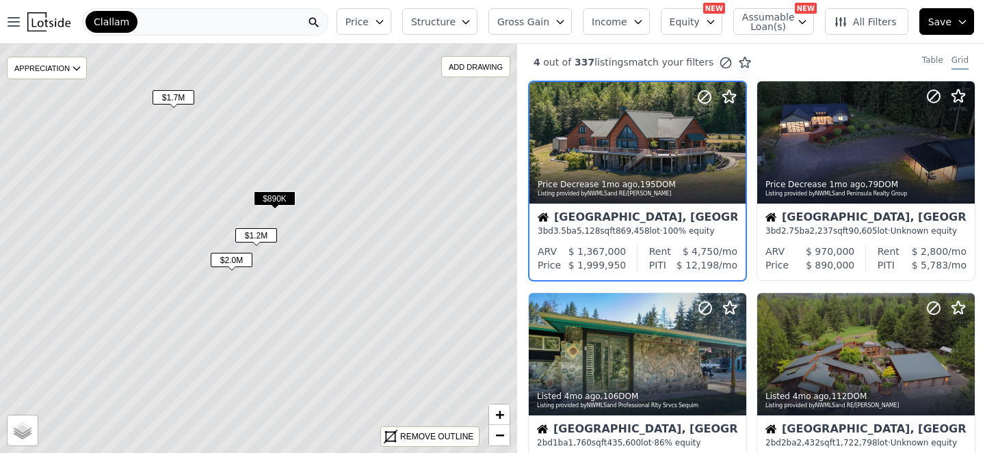
click at [261, 243] on span "$1.2M" at bounding box center [256, 235] width 42 height 14
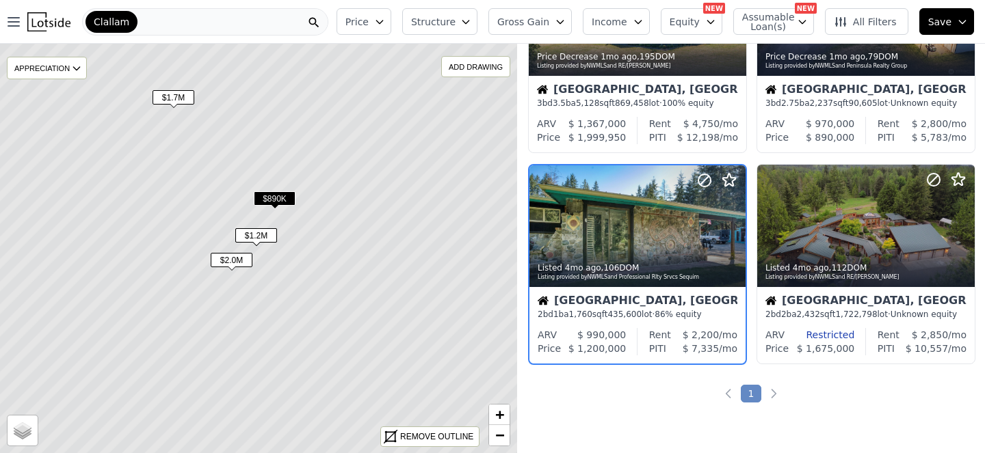
scroll to position [209, 0]
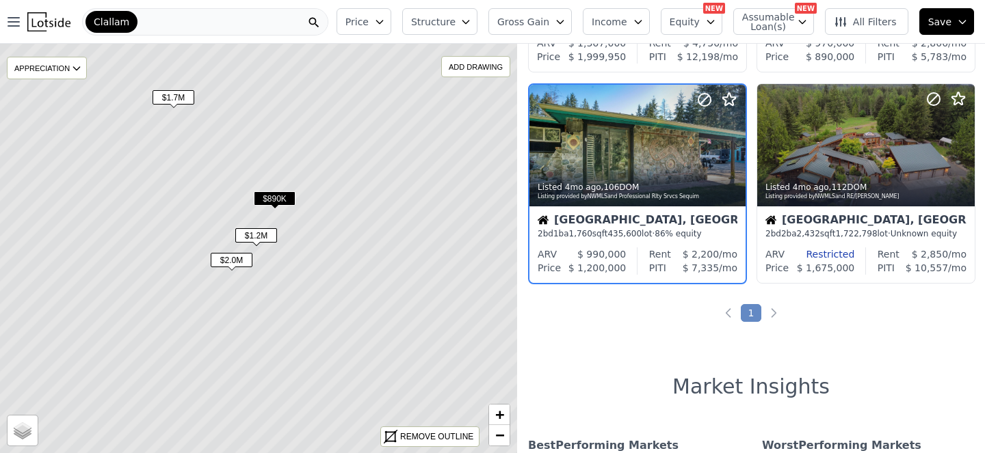
click at [279, 206] on span "$890K" at bounding box center [275, 198] width 42 height 14
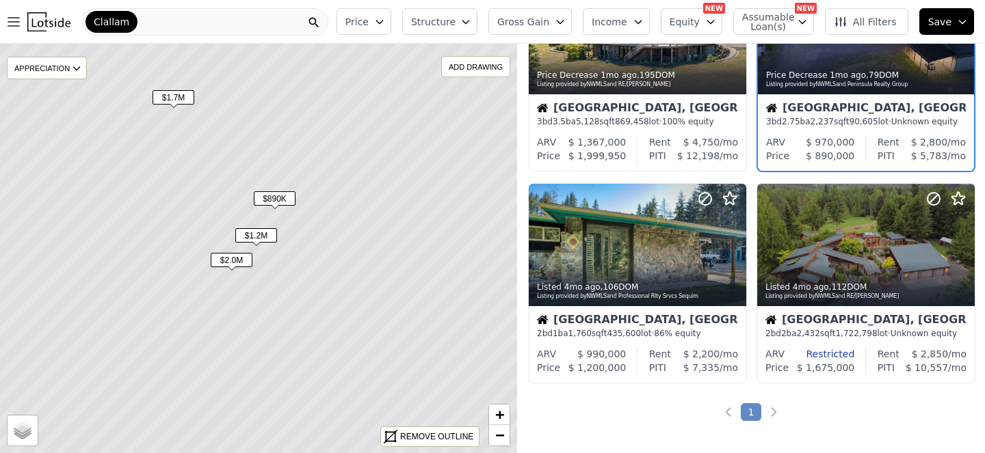
scroll to position [0, 42]
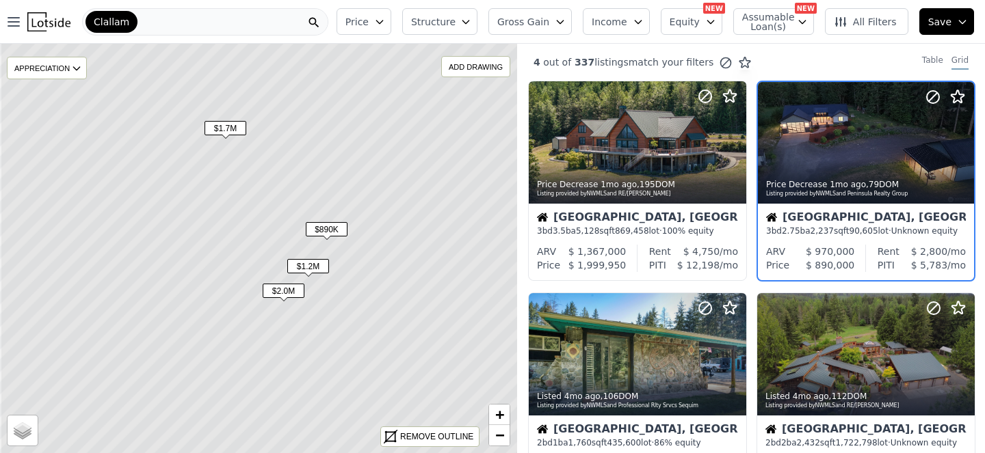
drag, startPoint x: 119, startPoint y: 191, endPoint x: 171, endPoint y: 222, distance: 60.7
click at [171, 222] on icon at bounding box center [306, 274] width 613 height 481
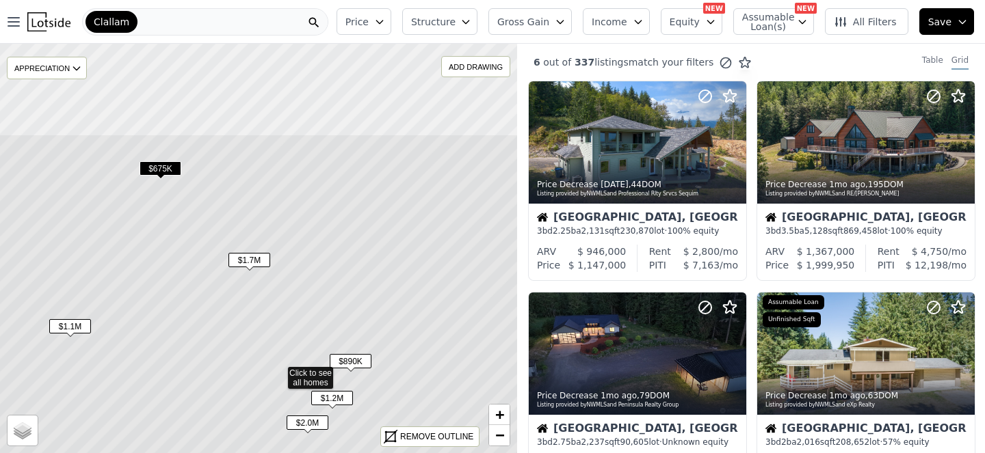
drag, startPoint x: 297, startPoint y: 98, endPoint x: 321, endPoint y: 229, distance: 133.5
click at [321, 229] on icon at bounding box center [278, 374] width 613 height 481
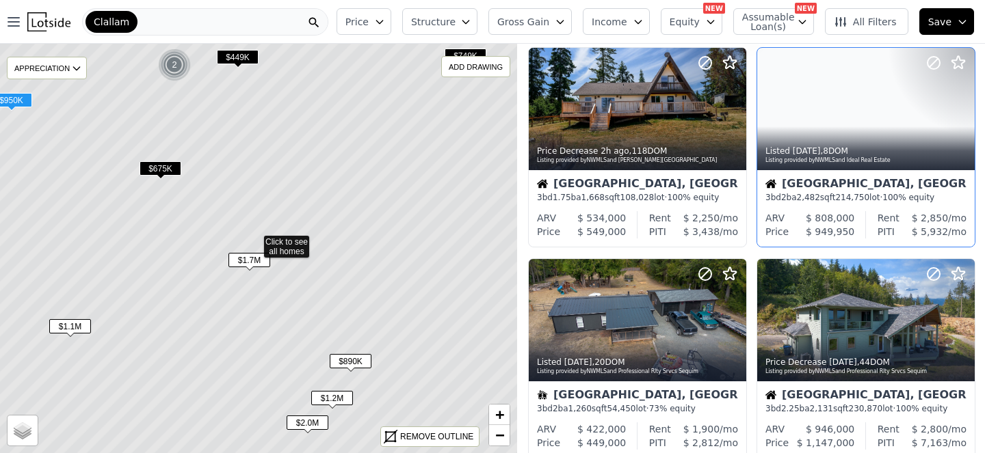
scroll to position [37, 42]
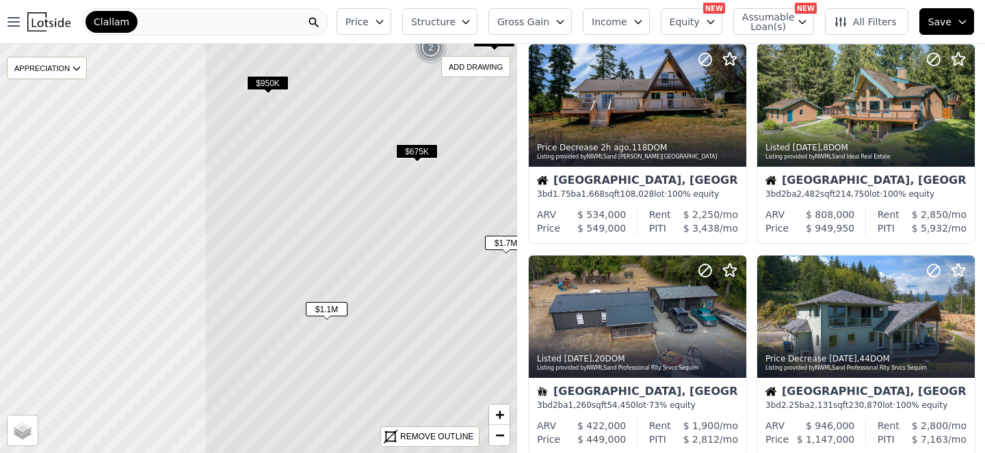
drag, startPoint x: 166, startPoint y: 308, endPoint x: 423, endPoint y: 292, distance: 256.9
click at [423, 292] on icon at bounding box center [510, 226] width 613 height 481
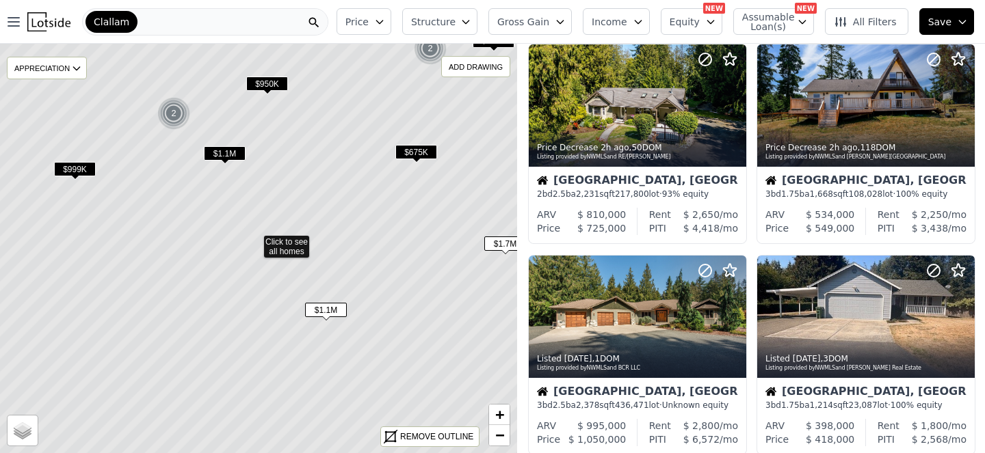
click at [216, 161] on span "$1.1M" at bounding box center [225, 153] width 42 height 14
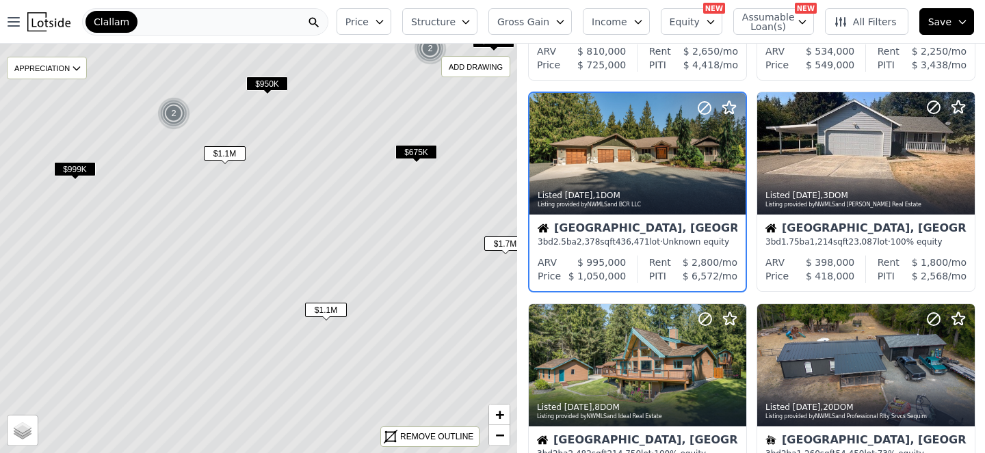
scroll to position [209, 14]
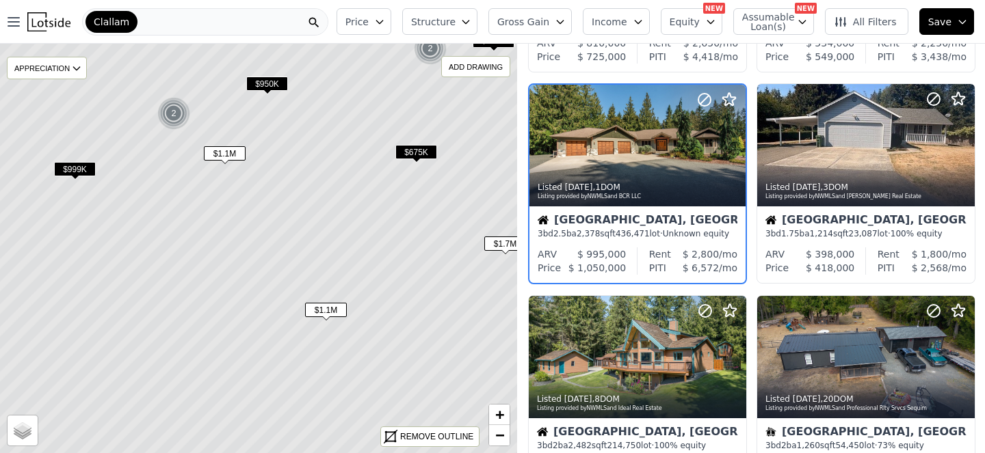
click at [81, 176] on span "$999K" at bounding box center [75, 169] width 42 height 14
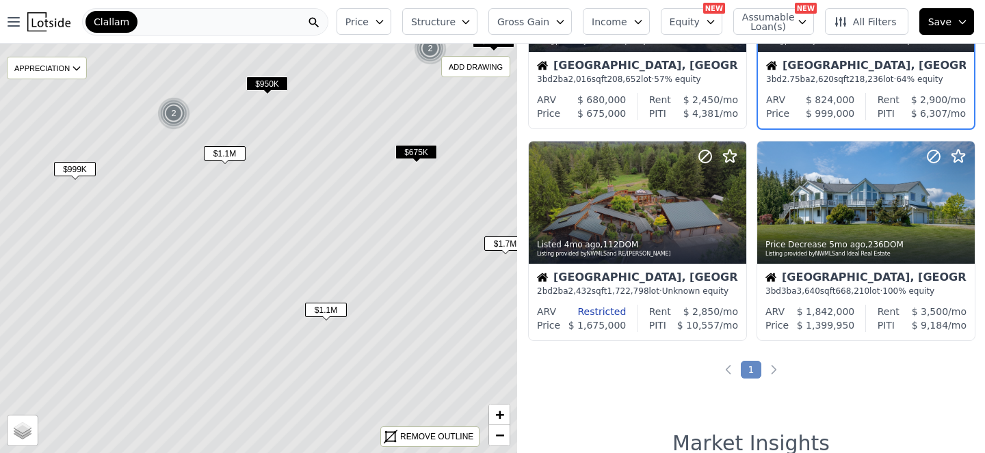
scroll to position [1000, 42]
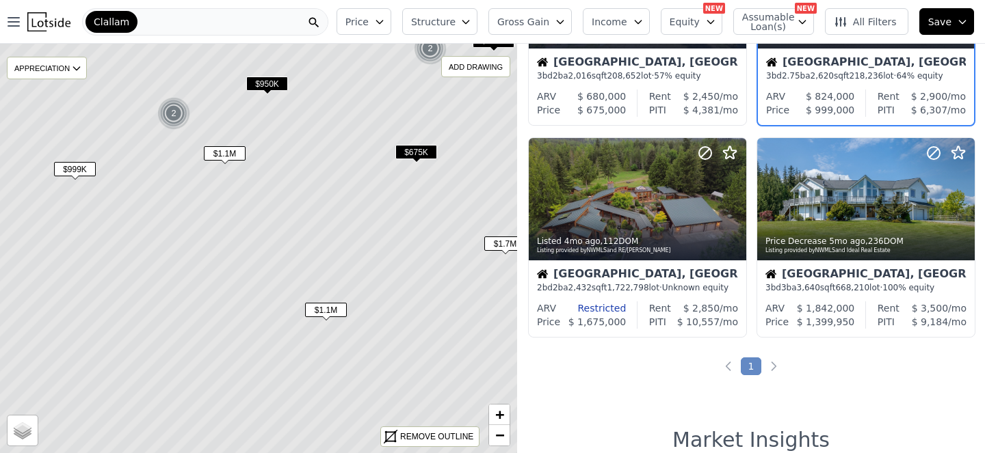
click at [181, 125] on img at bounding box center [174, 113] width 34 height 33
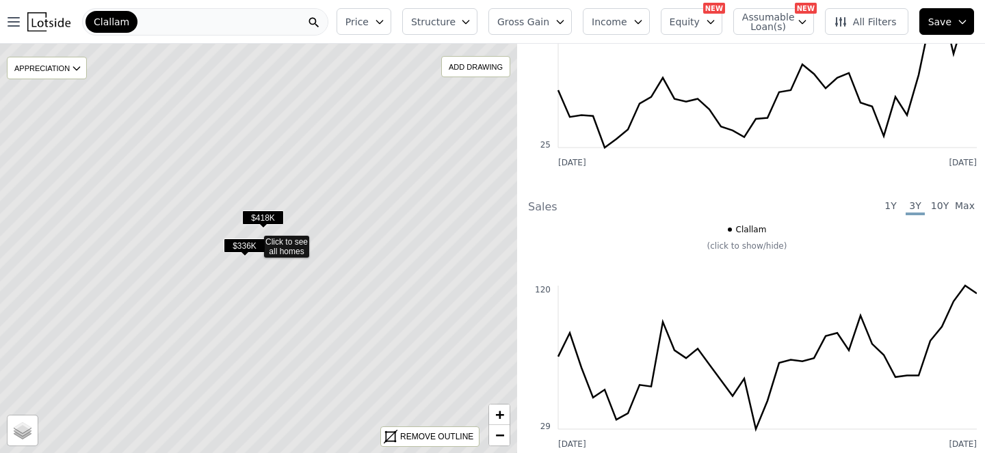
scroll to position [209, 42]
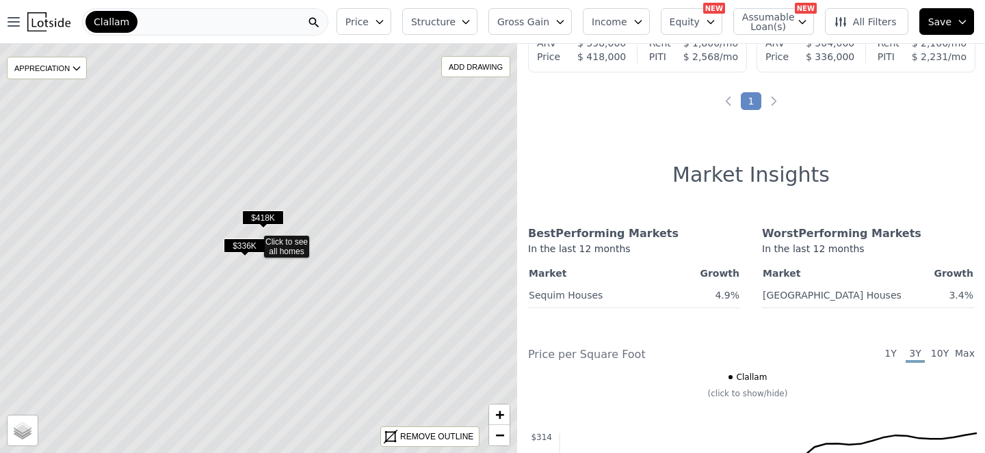
click at [267, 225] on span "$418K" at bounding box center [263, 218] width 42 height 14
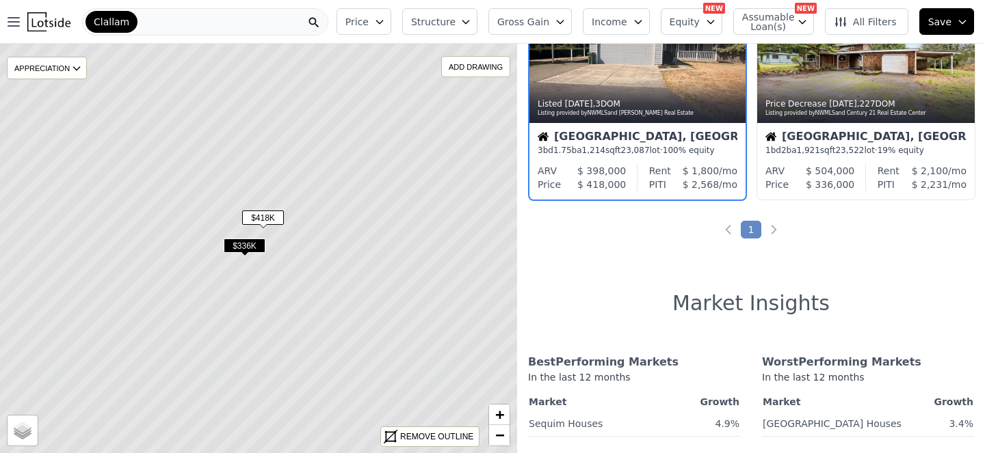
scroll to position [0, 14]
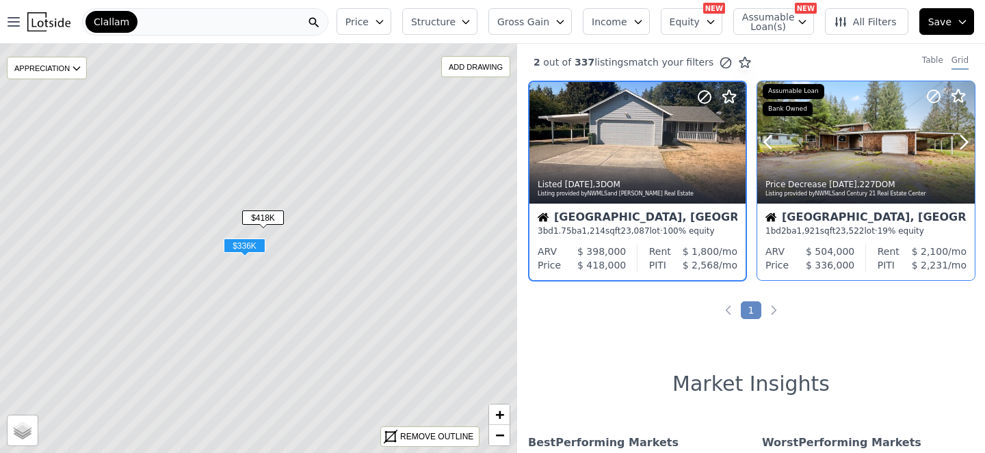
click at [826, 176] on div at bounding box center [865, 142] width 217 height 122
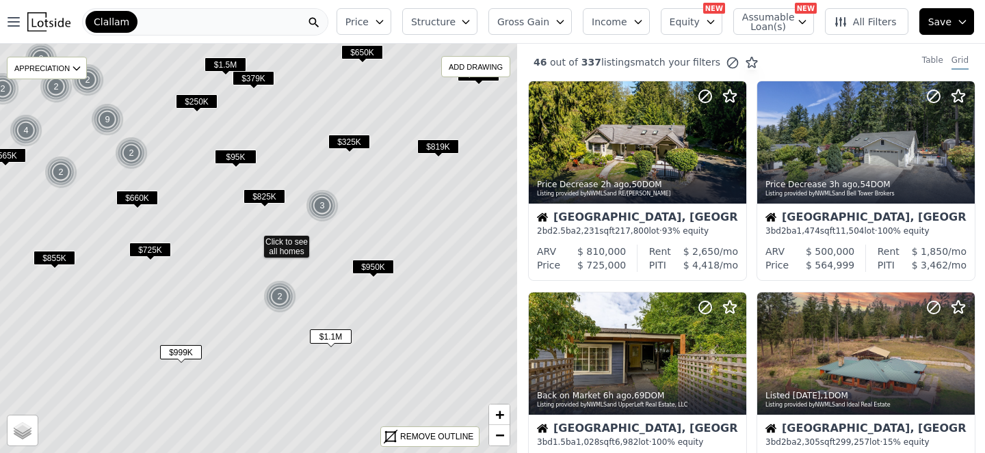
click at [266, 204] on span "$825K" at bounding box center [264, 196] width 42 height 14
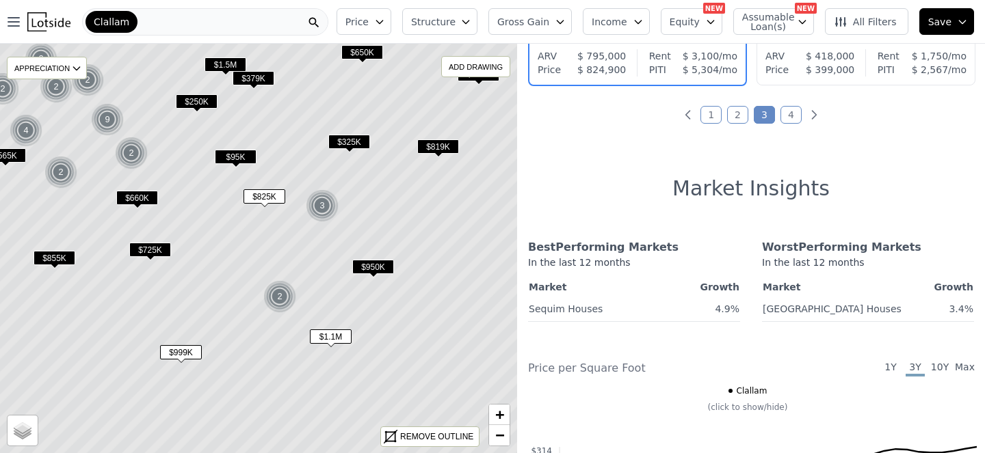
scroll to position [1264, 14]
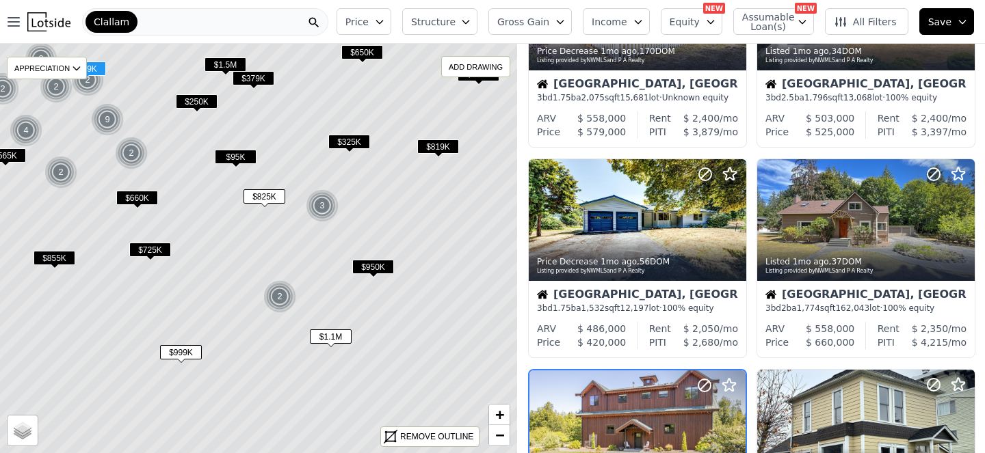
scroll to position [767, 14]
click at [861, 70] on div at bounding box center [865, 9] width 217 height 122
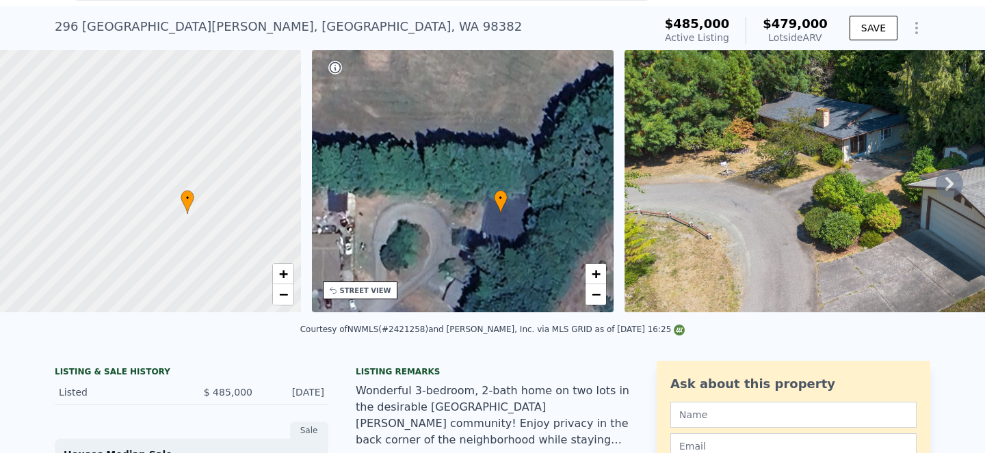
scroll to position [34, 0]
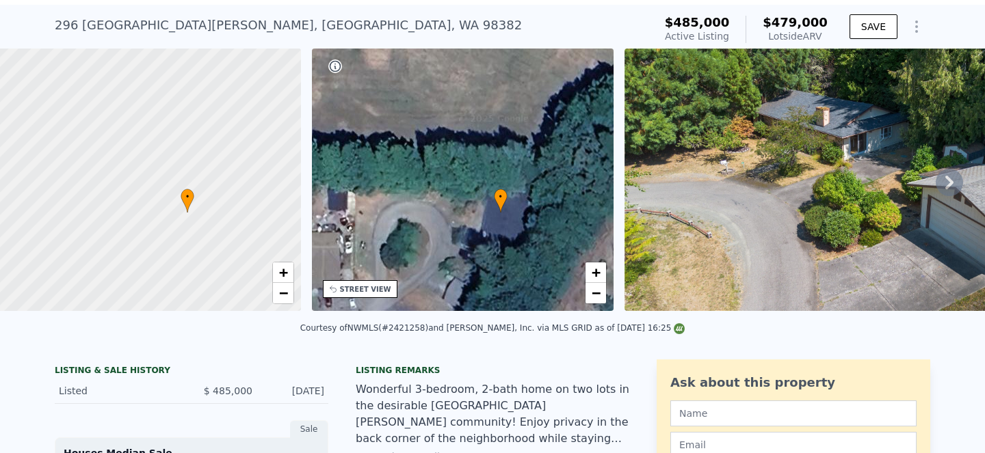
click at [939, 196] on icon at bounding box center [948, 182] width 27 height 27
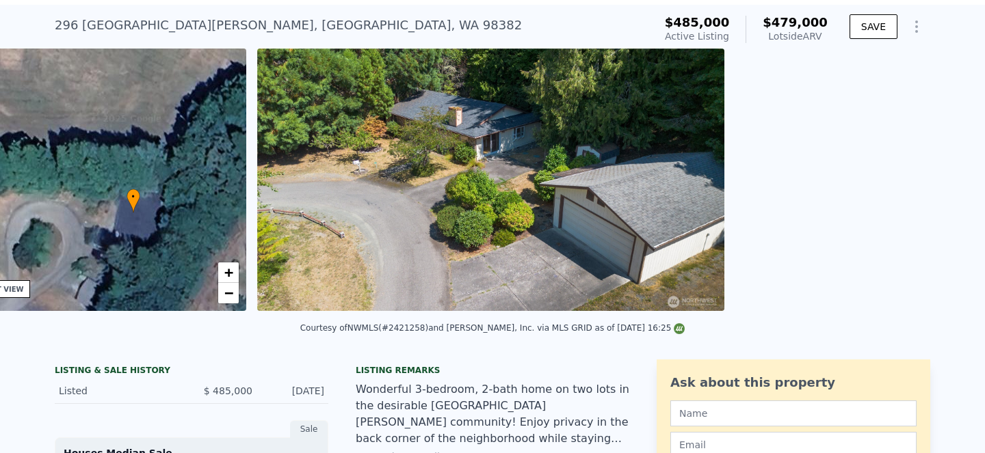
scroll to position [0, 398]
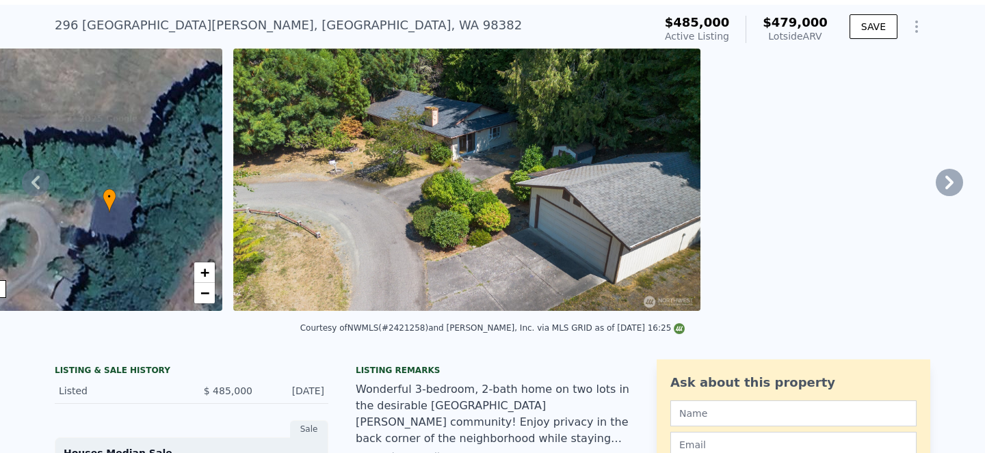
click at [945, 189] on icon at bounding box center [949, 183] width 8 height 14
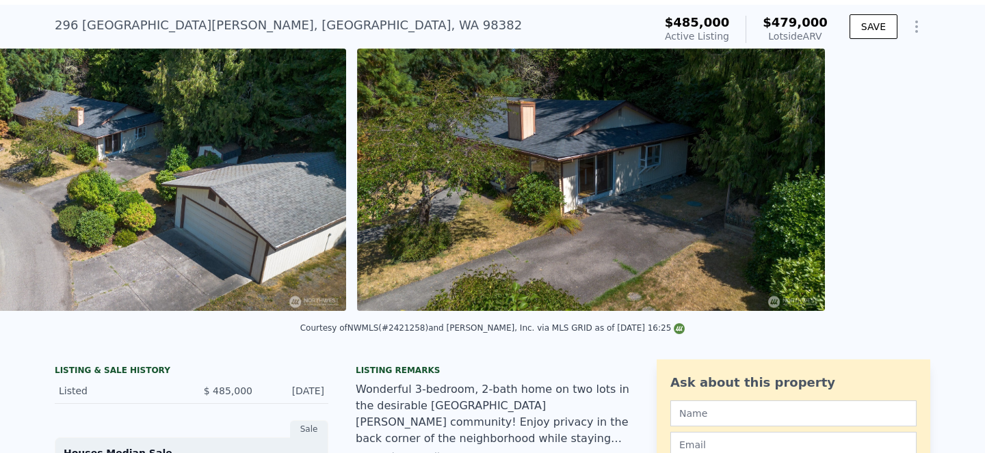
scroll to position [0, 782]
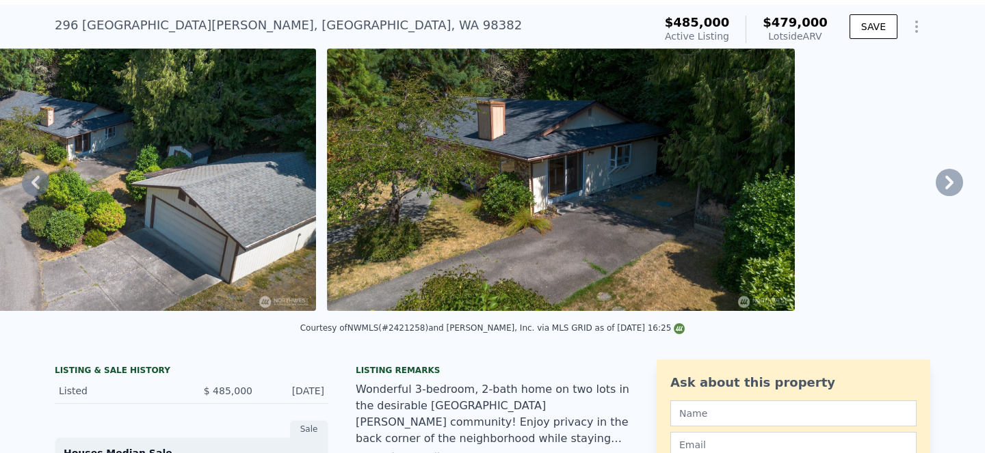
click at [945, 189] on icon at bounding box center [949, 183] width 8 height 14
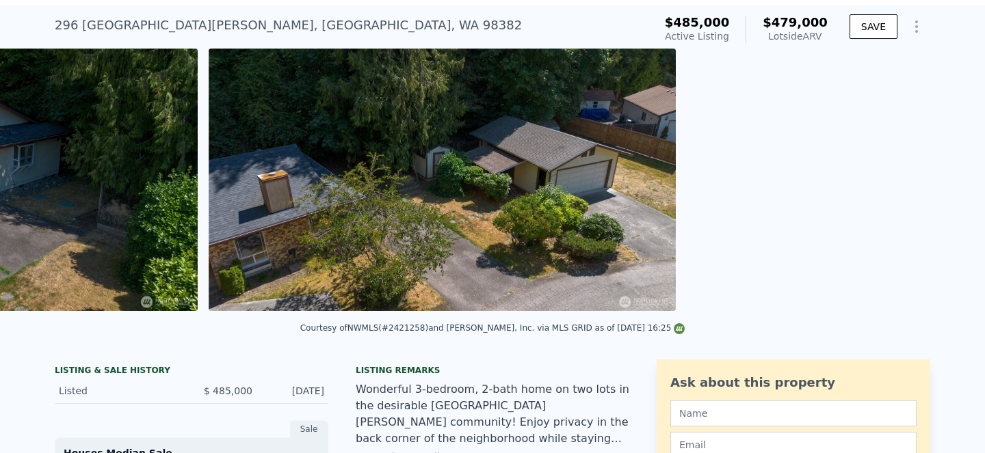
scroll to position [0, 1380]
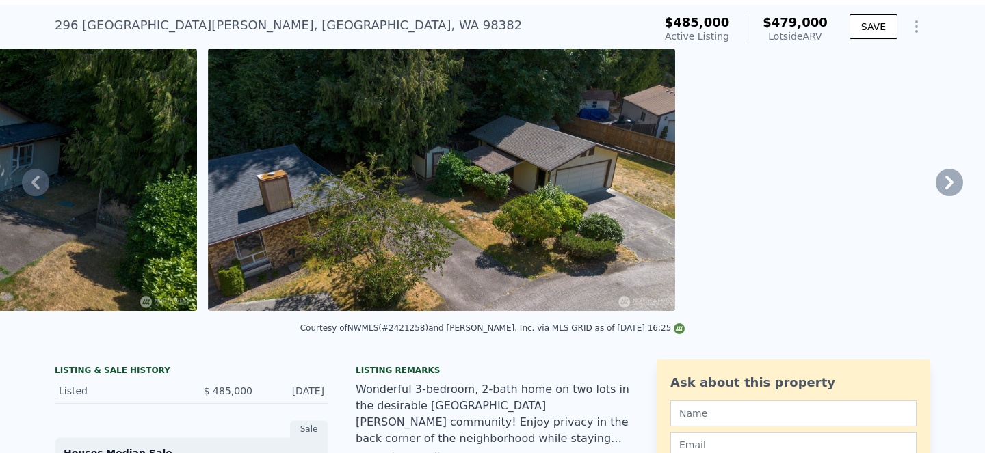
click at [945, 189] on icon at bounding box center [949, 183] width 8 height 14
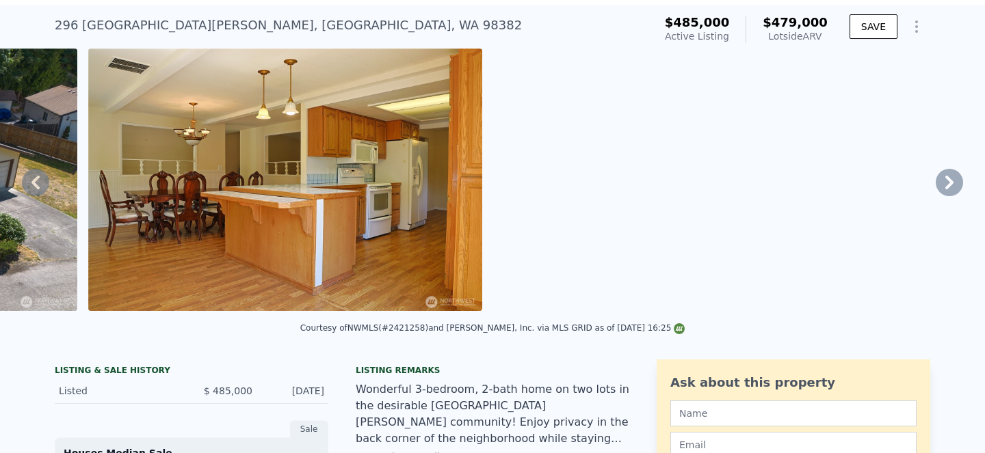
click at [945, 189] on icon at bounding box center [949, 183] width 8 height 14
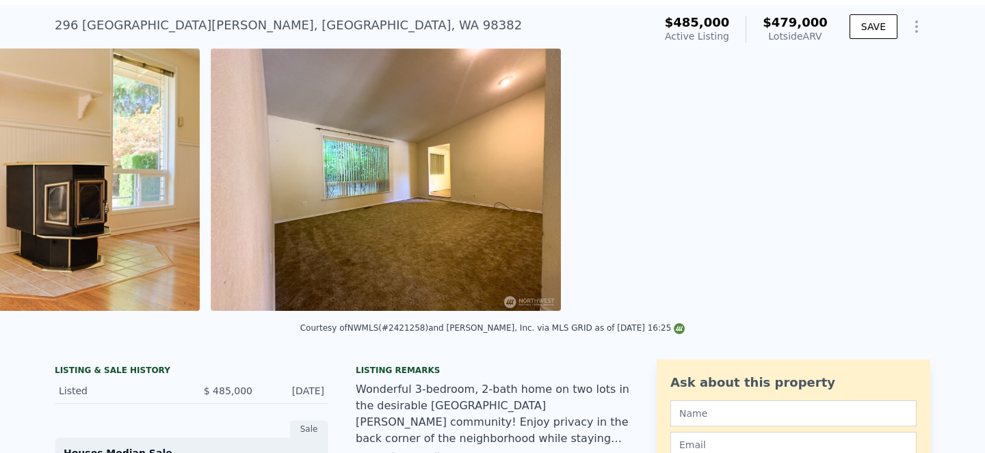
scroll to position [0, 2575]
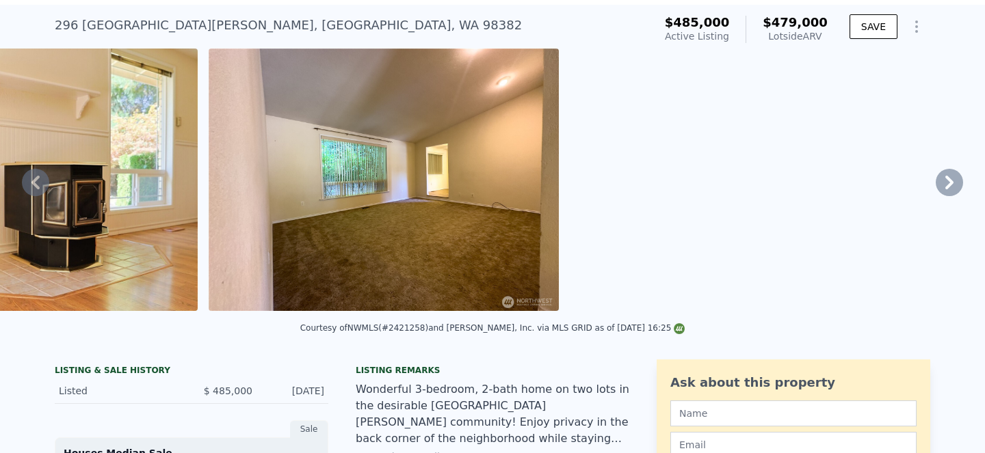
click at [945, 189] on icon at bounding box center [949, 183] width 8 height 14
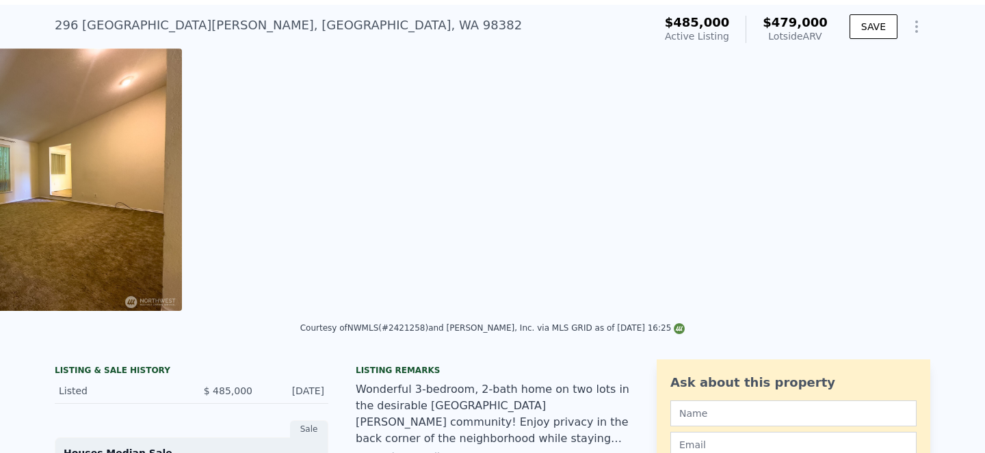
scroll to position [0, 3081]
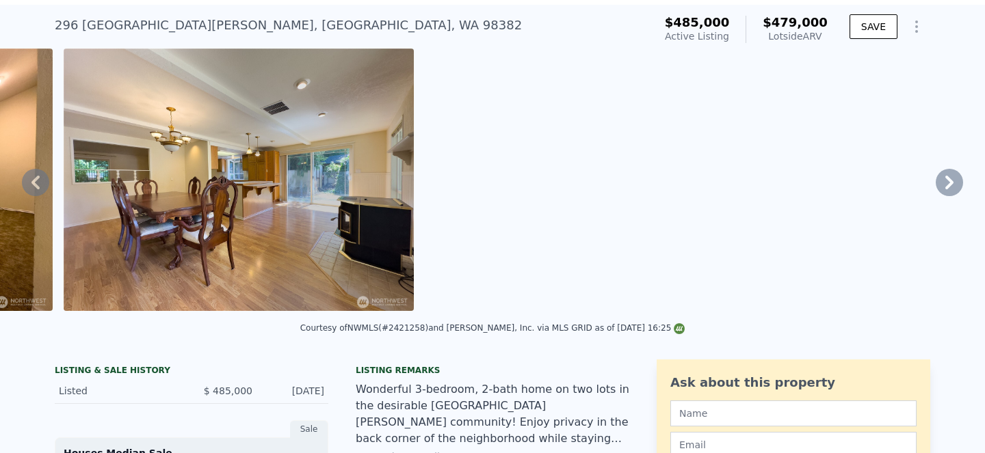
click at [945, 189] on icon at bounding box center [949, 183] width 8 height 14
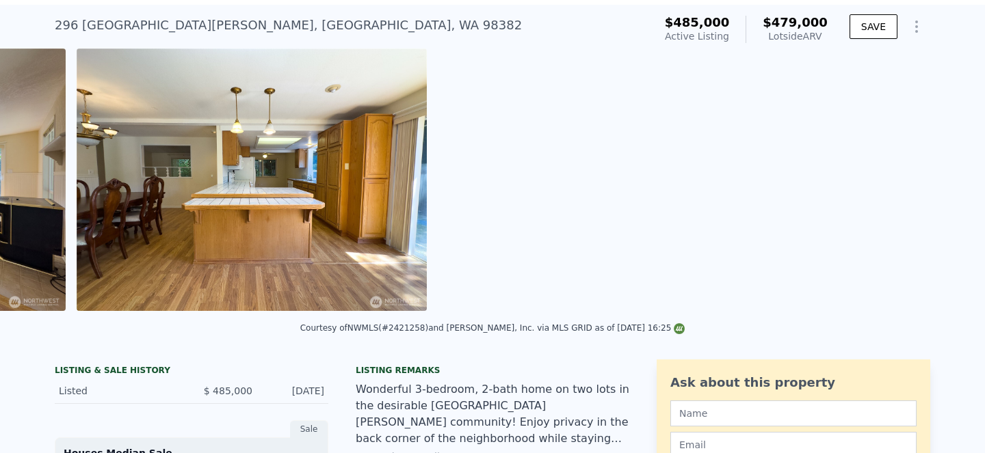
scroll to position [0, 3472]
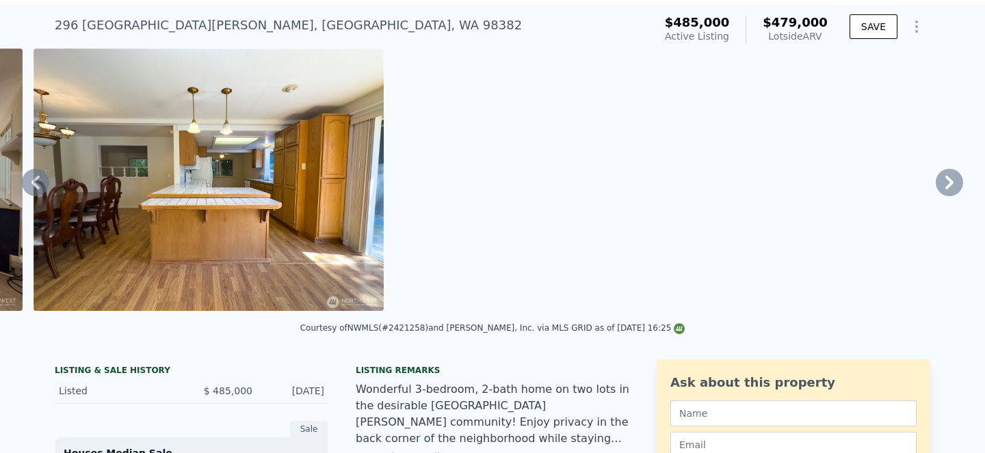
click at [945, 189] on icon at bounding box center [949, 183] width 8 height 14
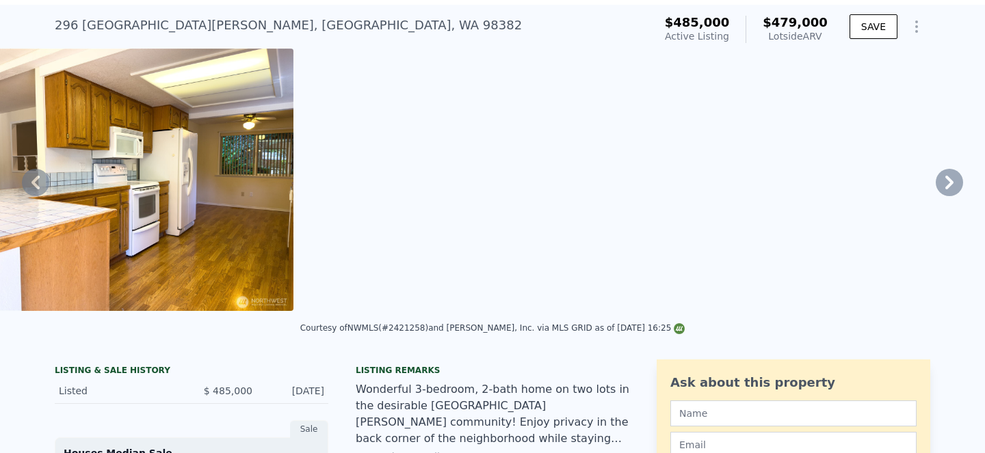
click at [945, 189] on icon at bounding box center [949, 183] width 8 height 14
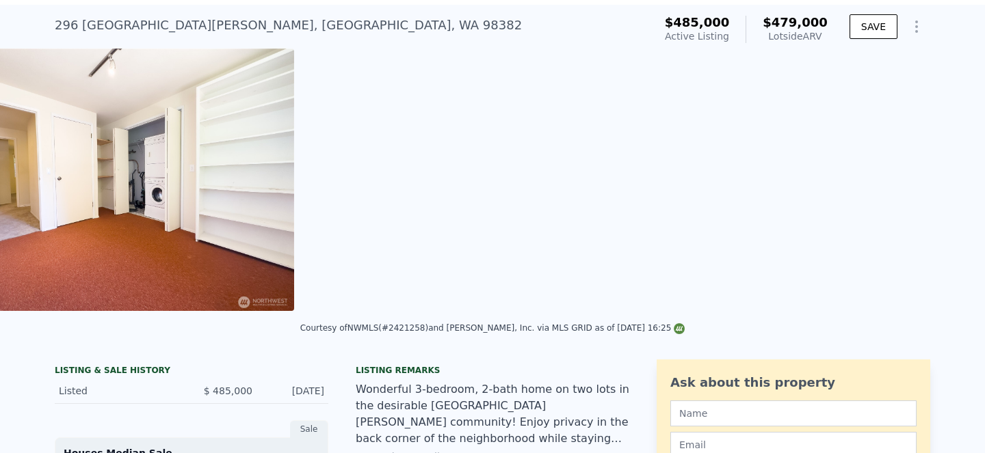
scroll to position [0, 4375]
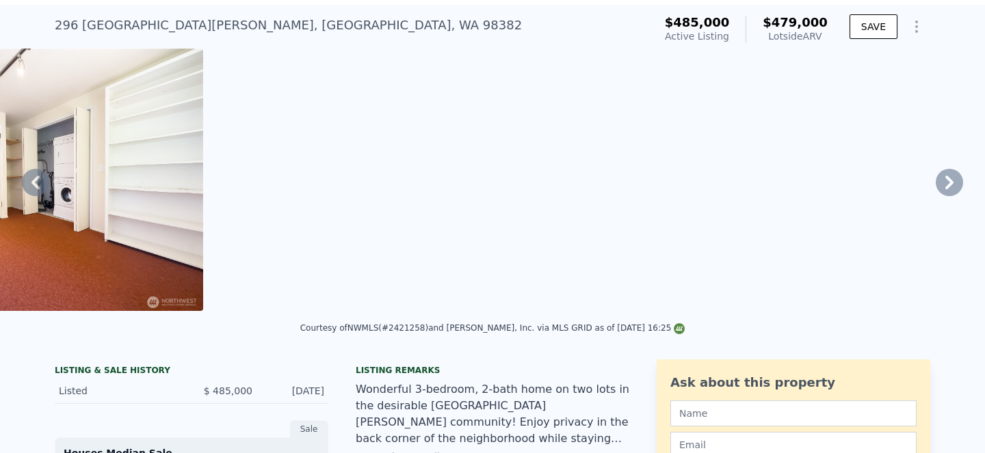
click at [945, 189] on icon at bounding box center [949, 183] width 8 height 14
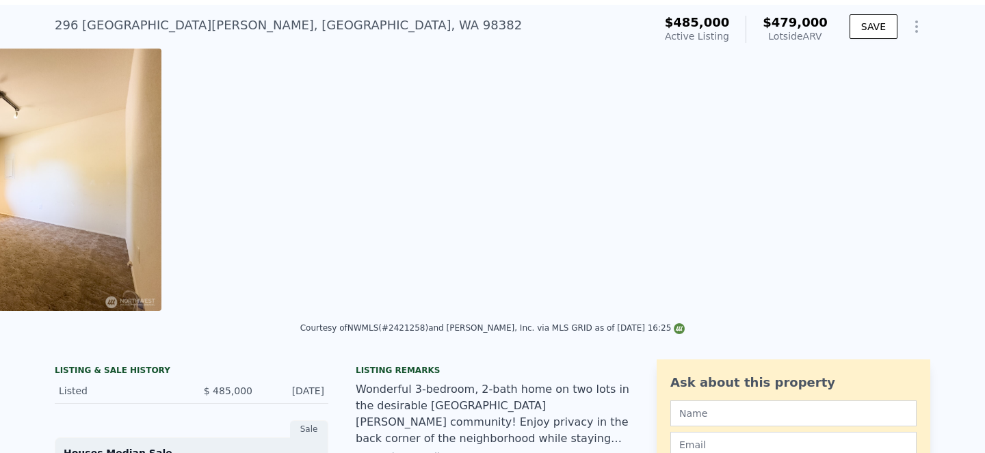
scroll to position [0, 4826]
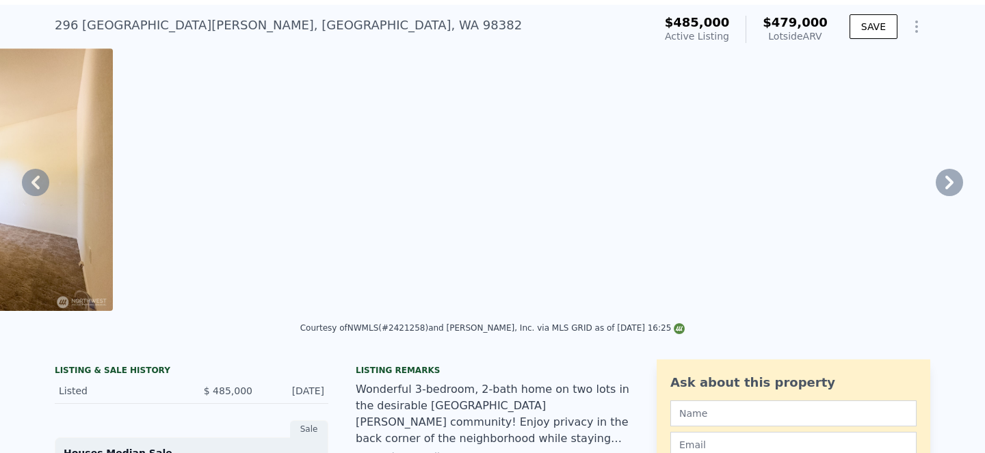
click at [945, 189] on icon at bounding box center [949, 183] width 8 height 14
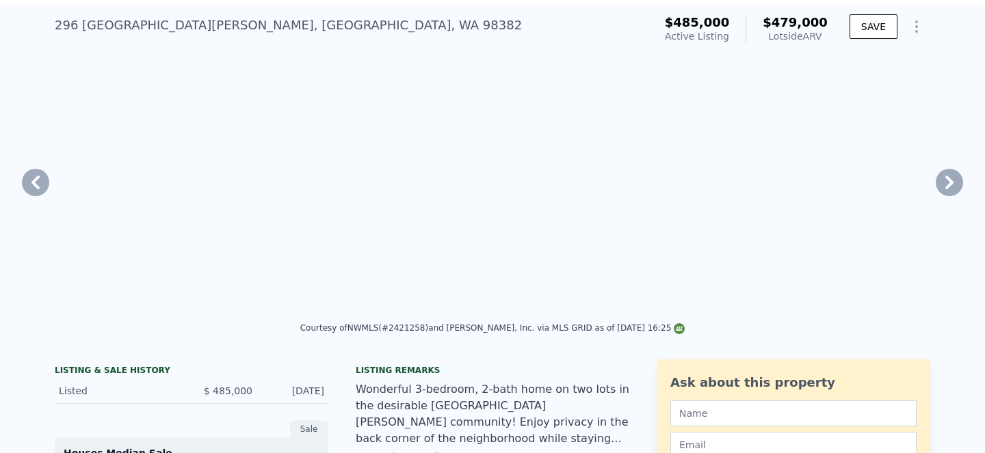
click at [945, 189] on icon at bounding box center [949, 183] width 8 height 14
click at [942, 235] on div "• + − • + − STREET VIEW Loading... SATELLITE VIEW" at bounding box center [492, 182] width 985 height 267
click at [945, 189] on icon at bounding box center [949, 183] width 8 height 14
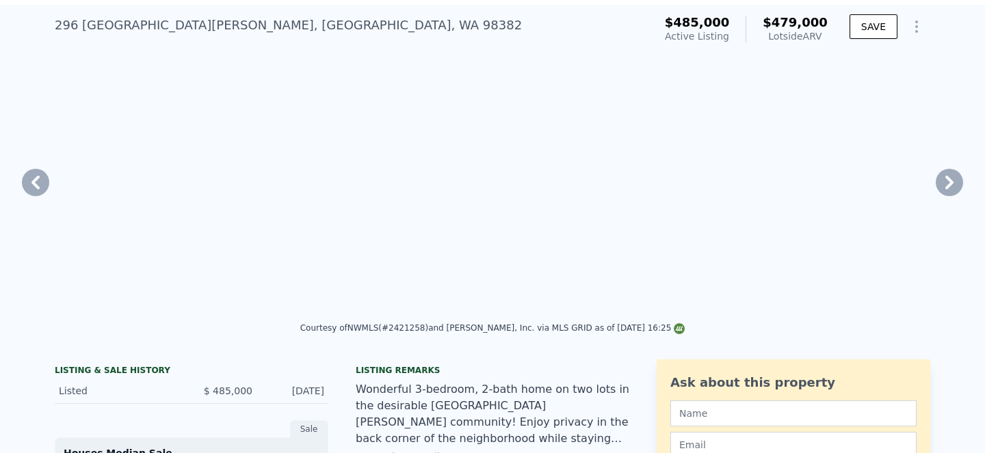
click at [945, 189] on icon at bounding box center [949, 183] width 8 height 14
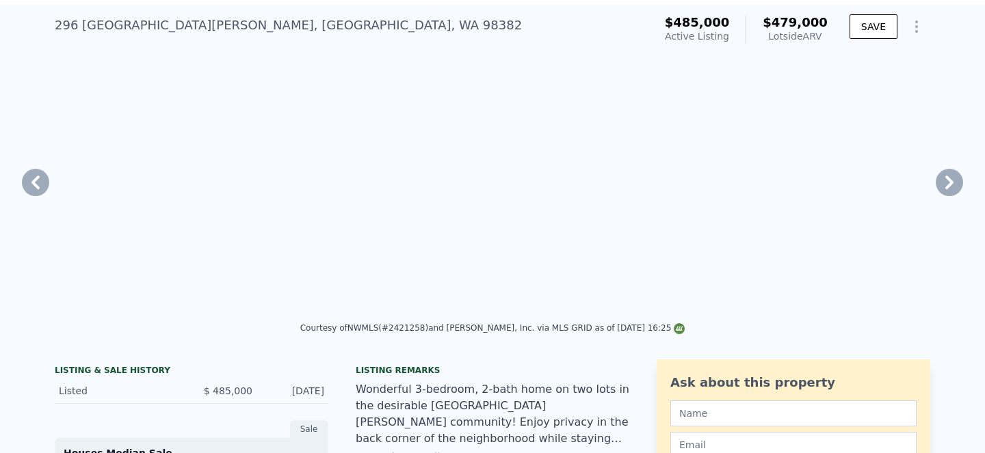
click at [945, 189] on icon at bounding box center [949, 183] width 8 height 14
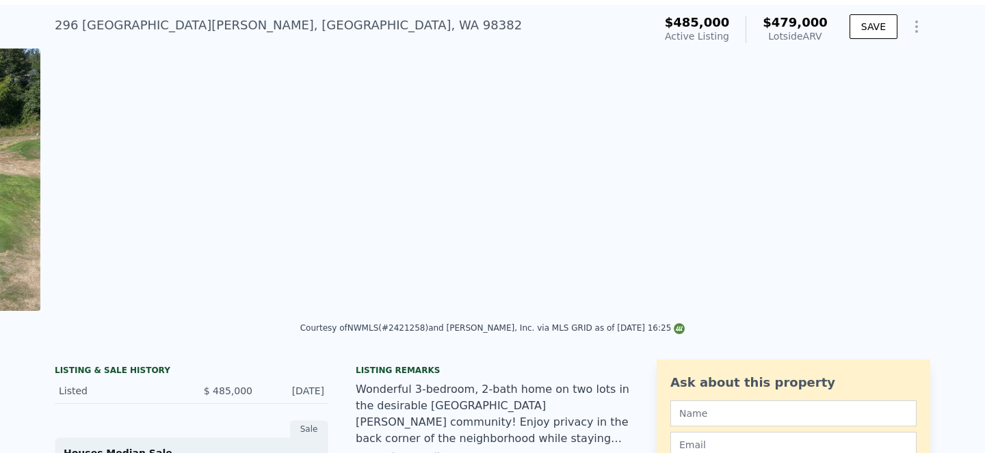
scroll to position [0, 9220]
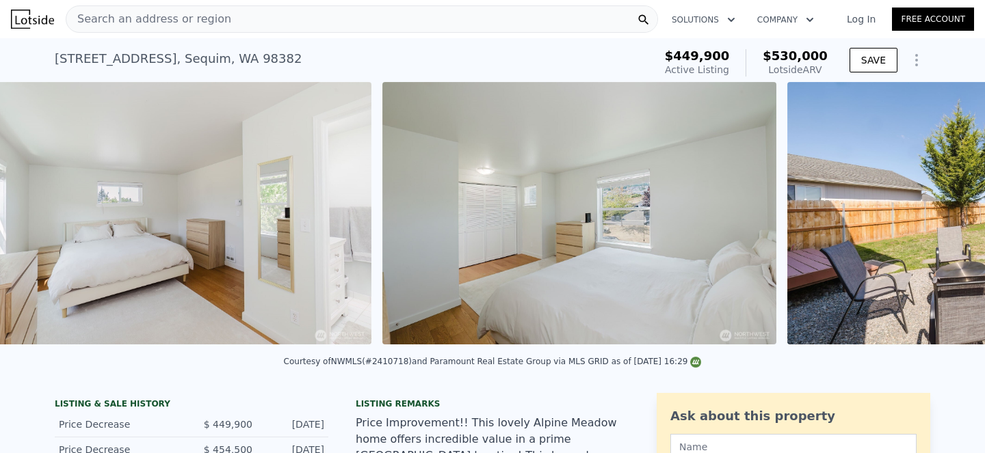
scroll to position [0, 8880]
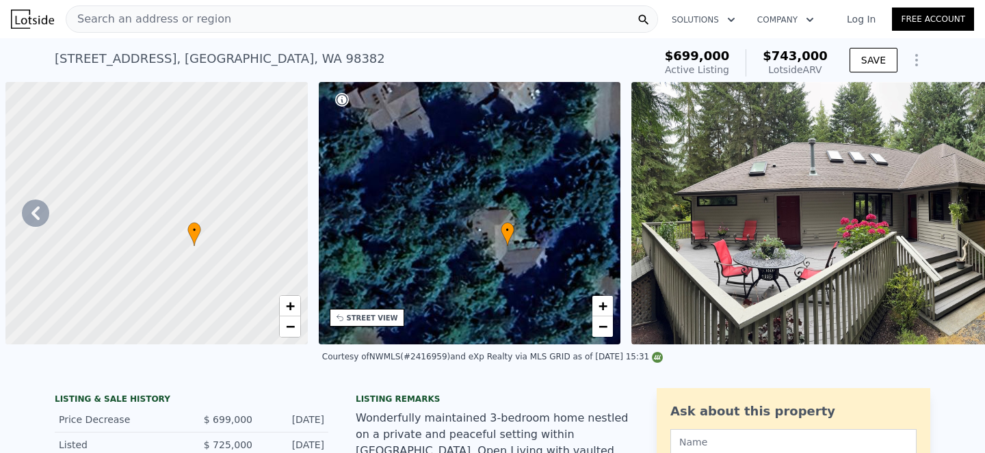
scroll to position [0, 18007]
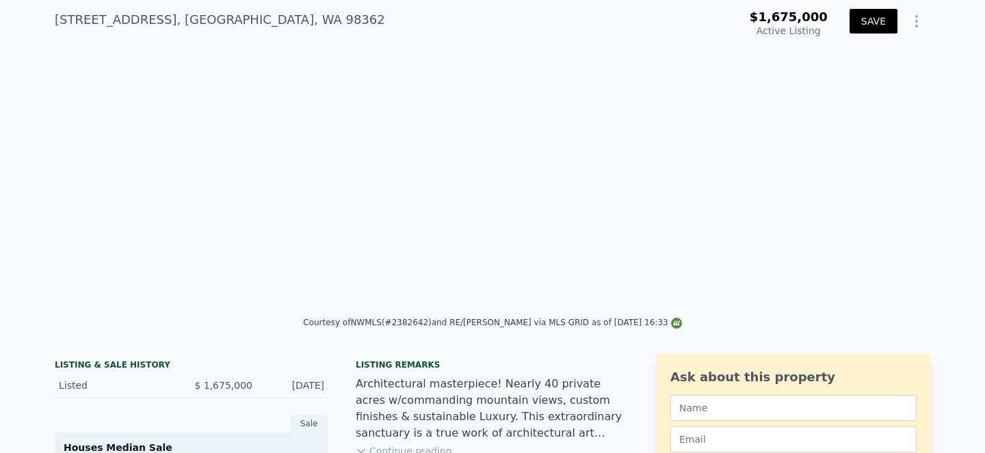
scroll to position [0, 11162]
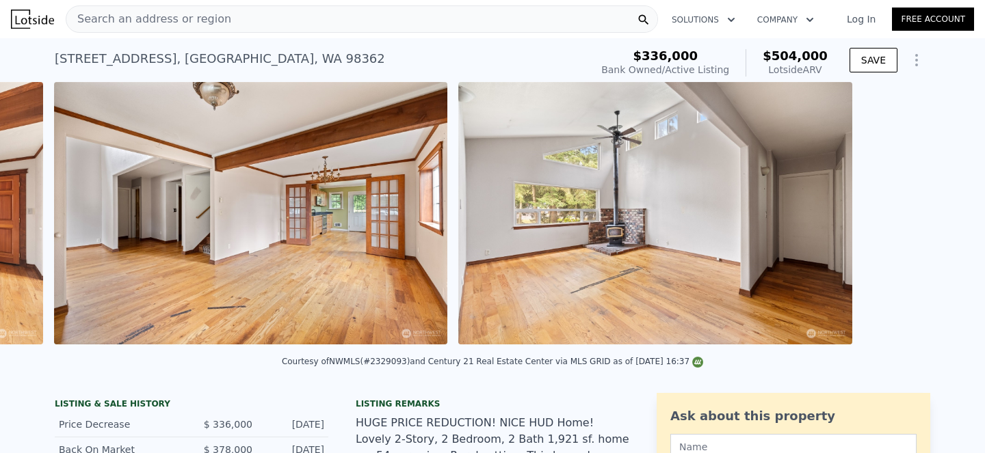
scroll to position [0, 1794]
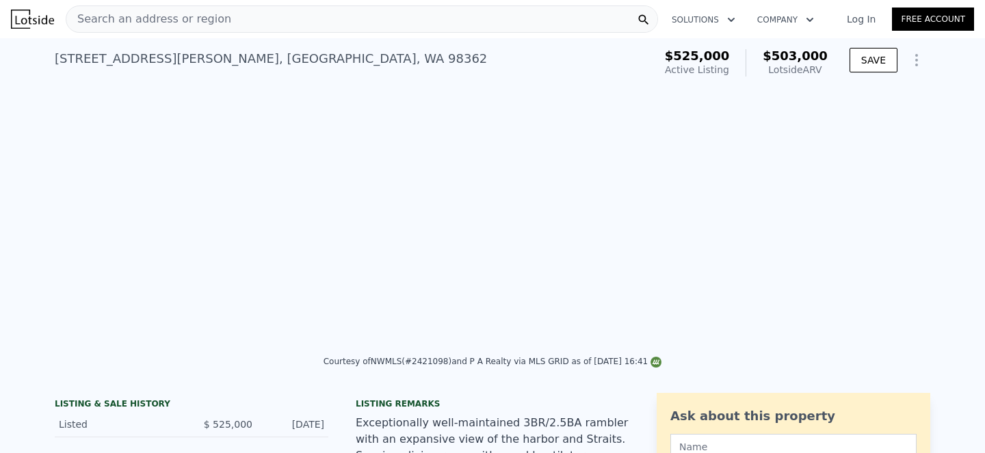
scroll to position [0, 10399]
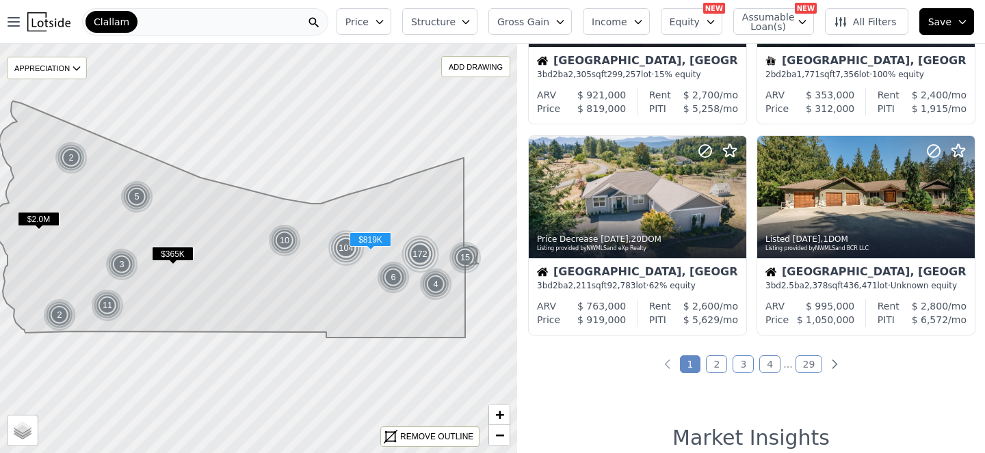
scroll to position [1013, 0]
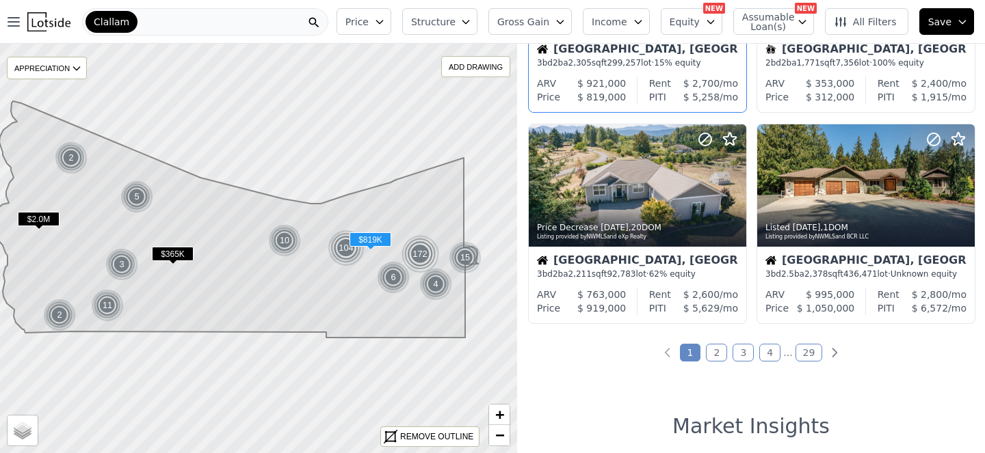
click at [655, 16] on div at bounding box center [637, 4] width 217 height 25
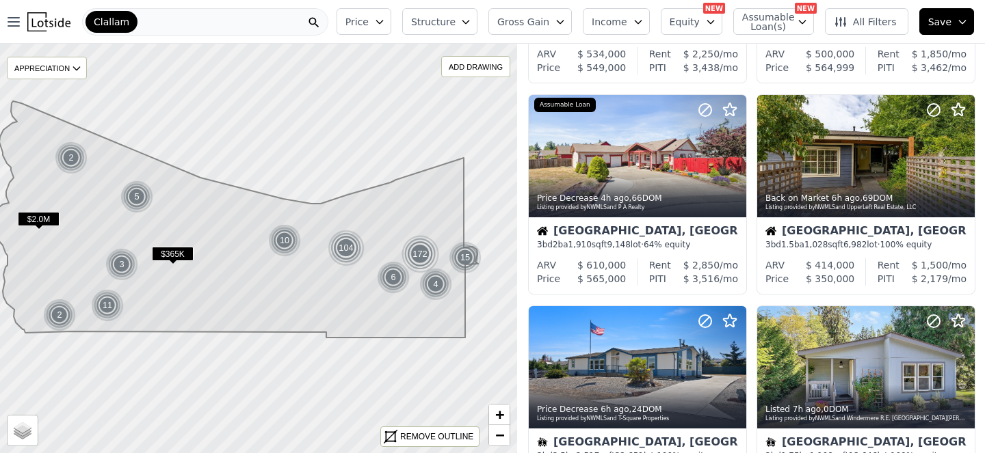
scroll to position [388, 0]
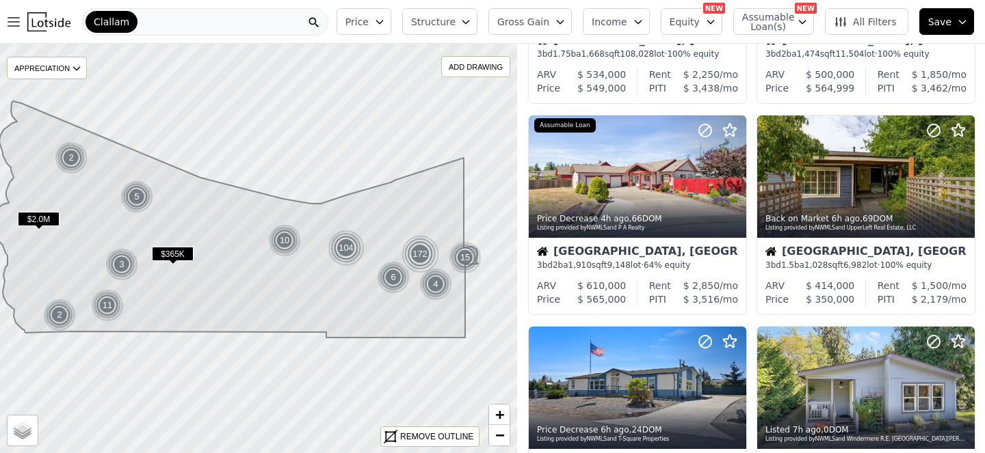
click at [460, 27] on icon "button" at bounding box center [465, 21] width 11 height 11
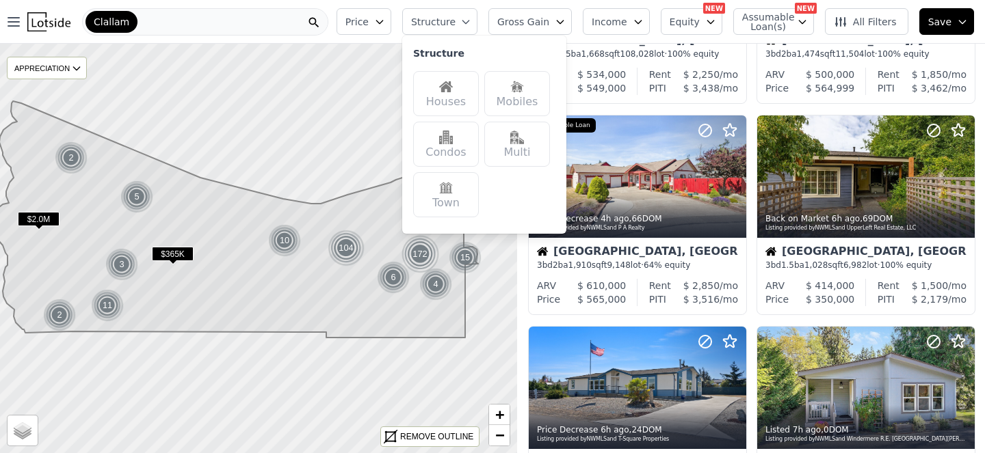
click at [411, 29] on span "Structure" at bounding box center [433, 22] width 44 height 14
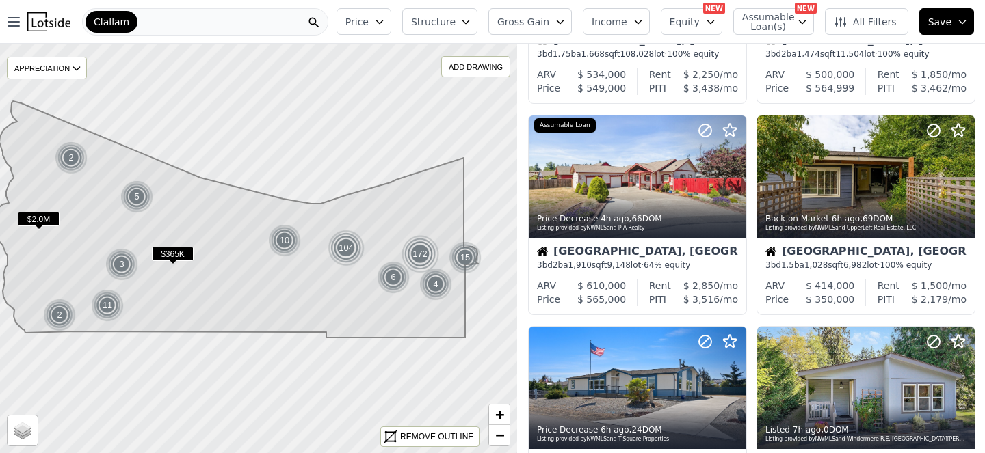
click at [555, 22] on icon "button" at bounding box center [560, 21] width 11 height 11
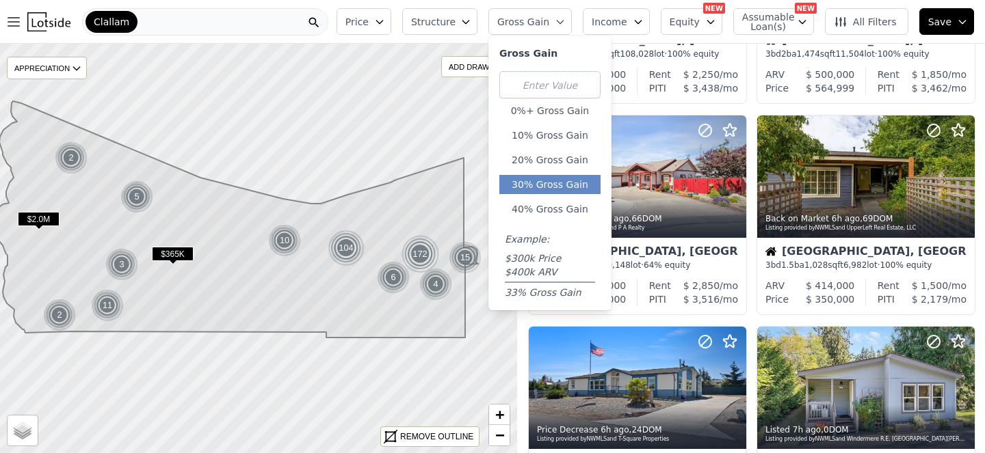
click at [499, 194] on button "30% Gross Gain" at bounding box center [549, 184] width 101 height 19
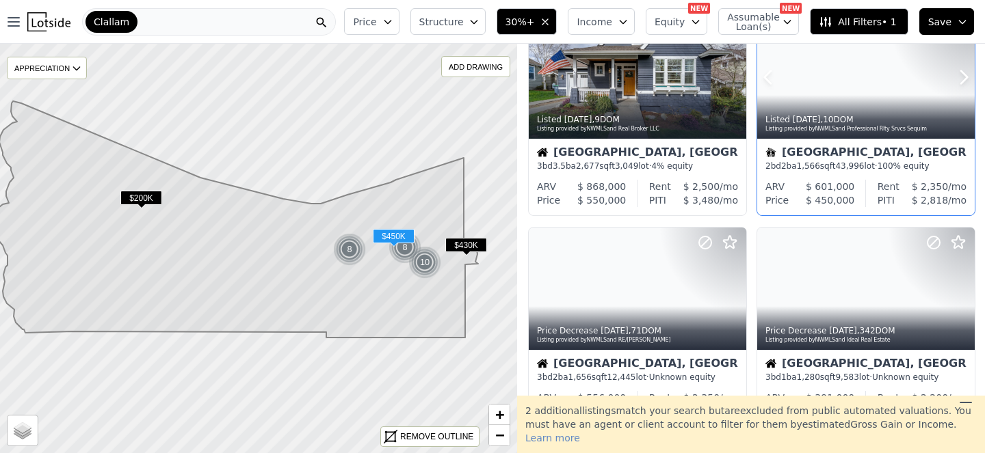
scroll to position [274, 0]
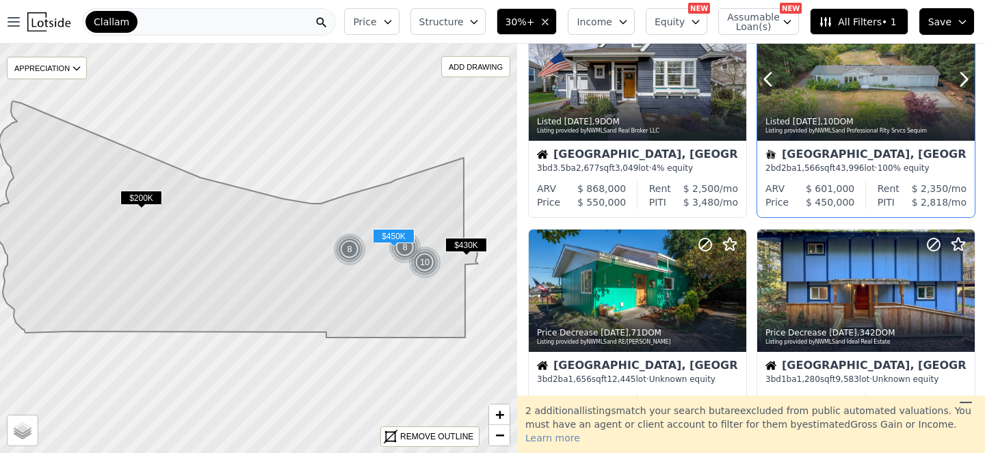
click at [860, 141] on div "Listed 1w ago , 10 DOM Listing provided by NWMLS and Professional Rlty Srvcs Se…" at bounding box center [865, 124] width 217 height 33
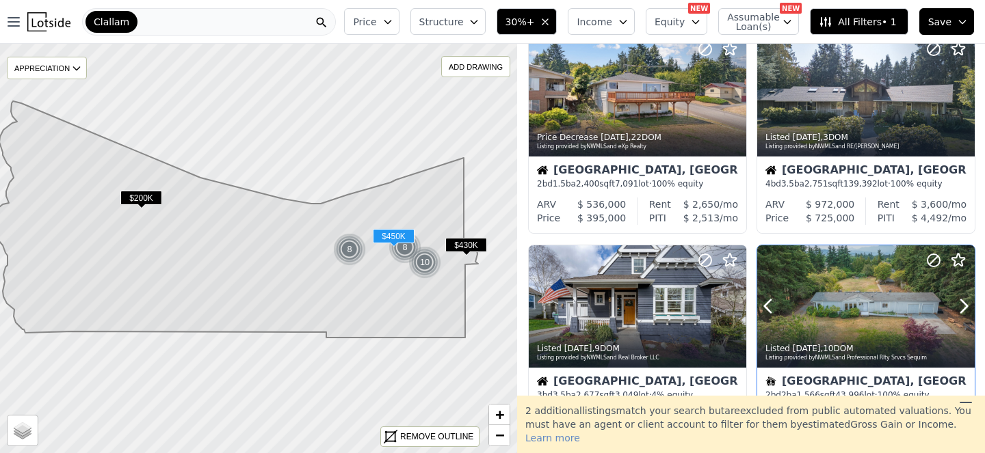
scroll to position [0, 0]
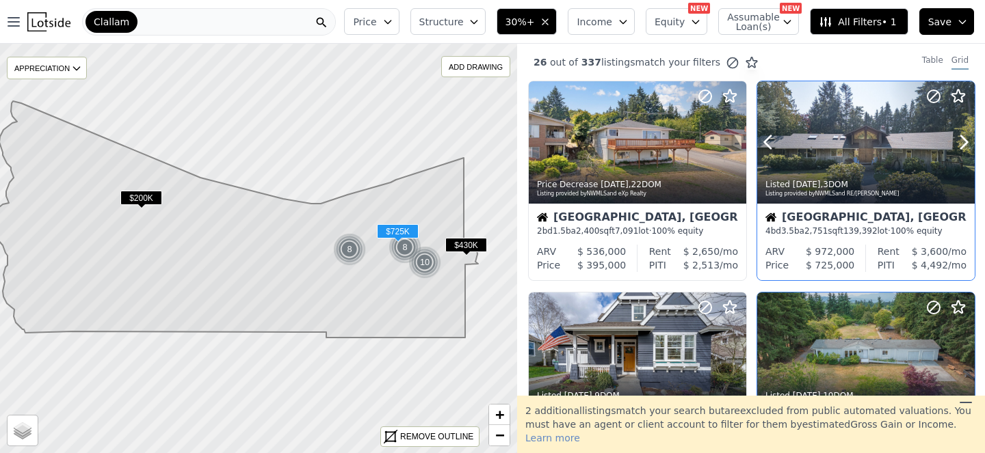
click at [831, 177] on div at bounding box center [865, 142] width 217 height 122
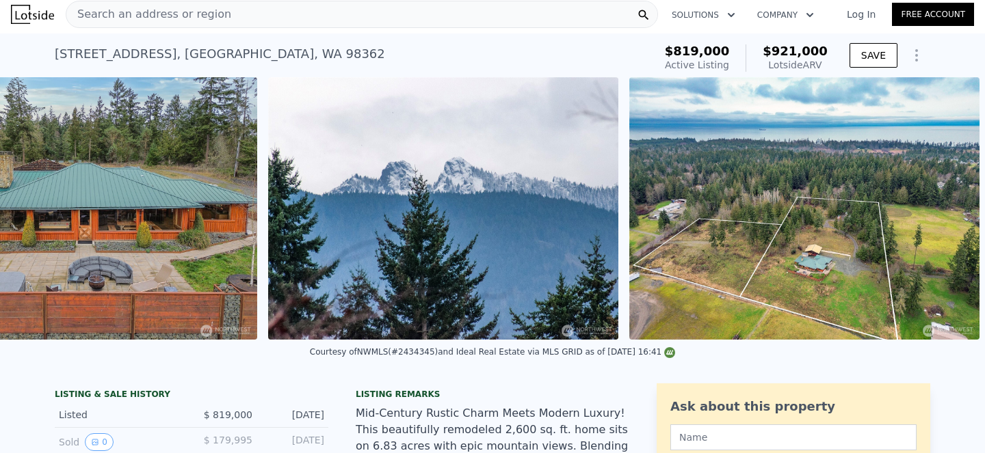
scroll to position [0, 15984]
click at [781, 251] on img at bounding box center [804, 208] width 350 height 263
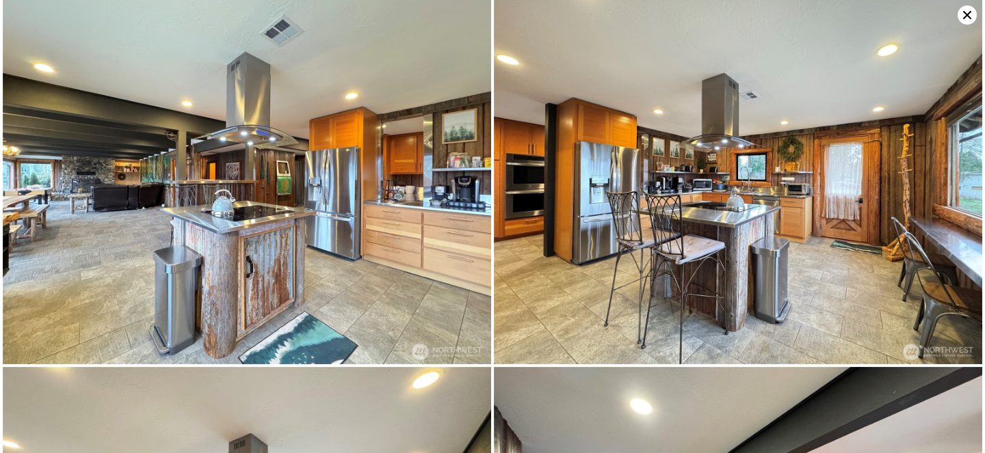
scroll to position [2213, 0]
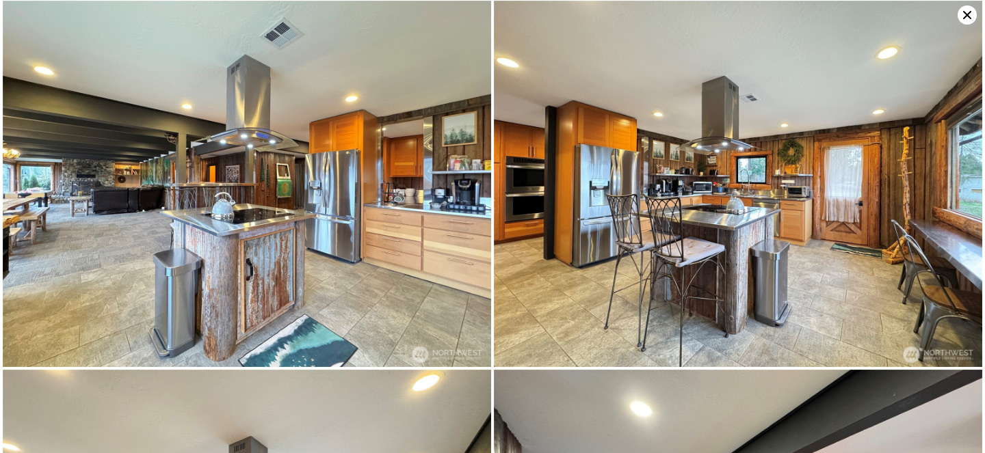
click at [957, 22] on icon at bounding box center [966, 14] width 19 height 19
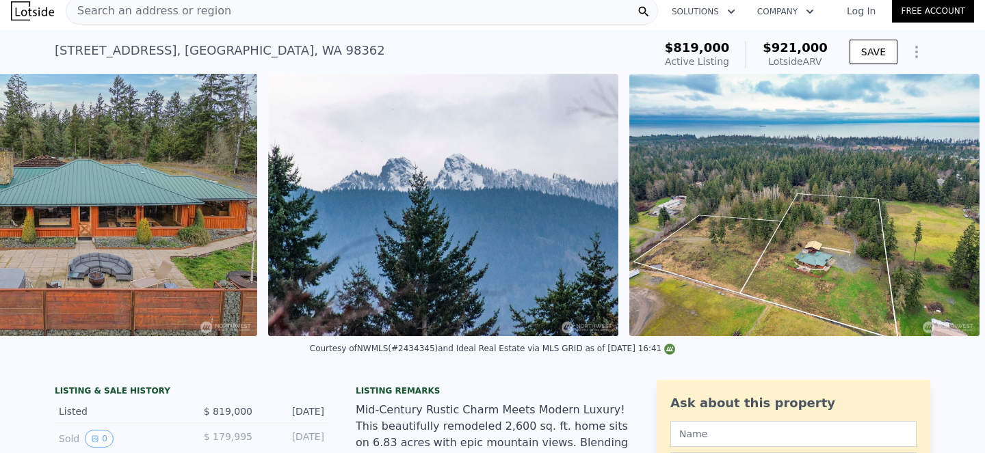
scroll to position [0, 13419]
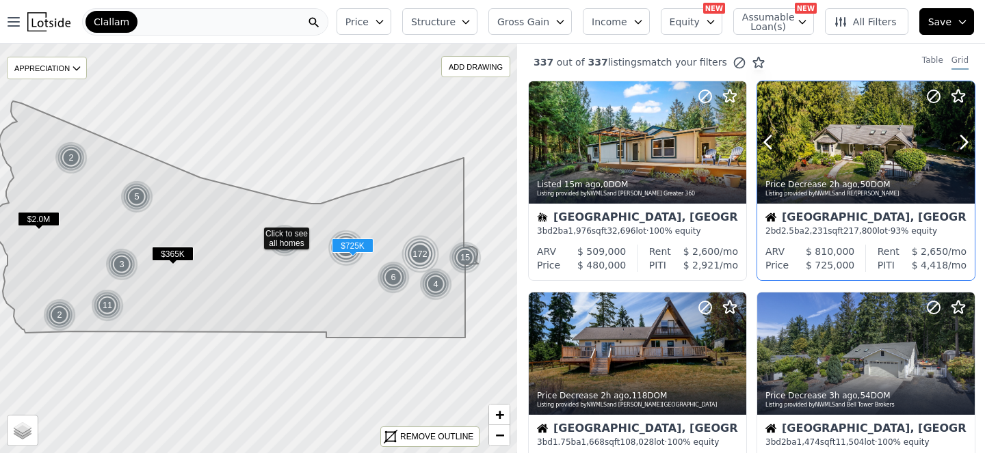
click at [843, 181] on div at bounding box center [865, 142] width 217 height 122
